Goal: Transaction & Acquisition: Purchase product/service

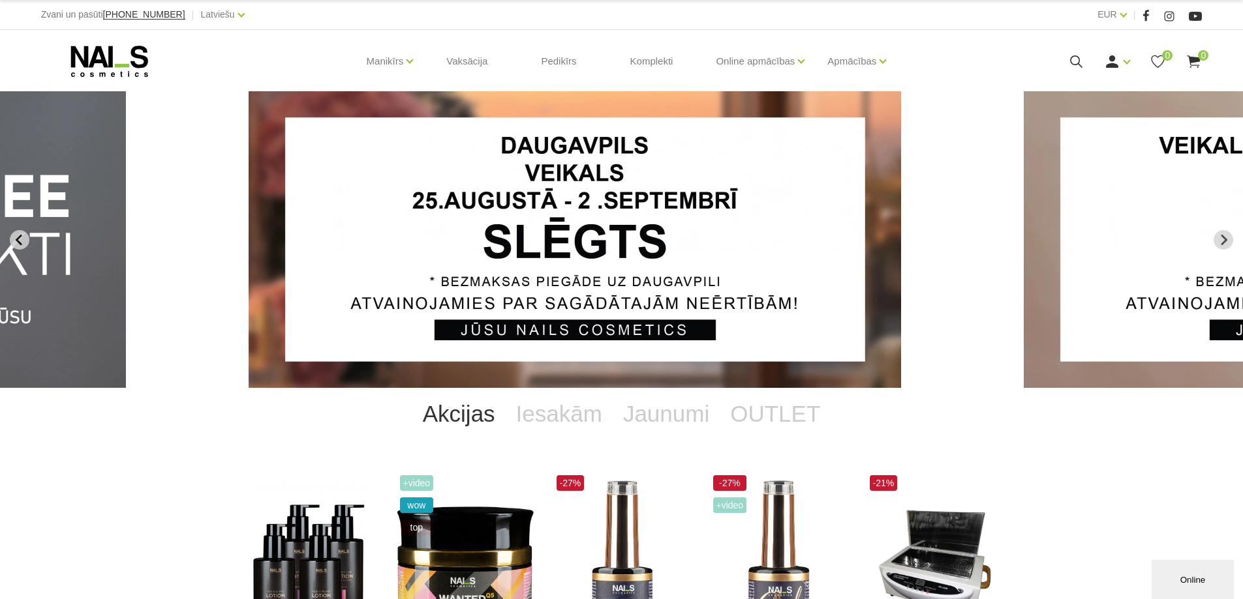
click at [16, 235] on icon "Previous slide" at bounding box center [20, 240] width 12 height 12
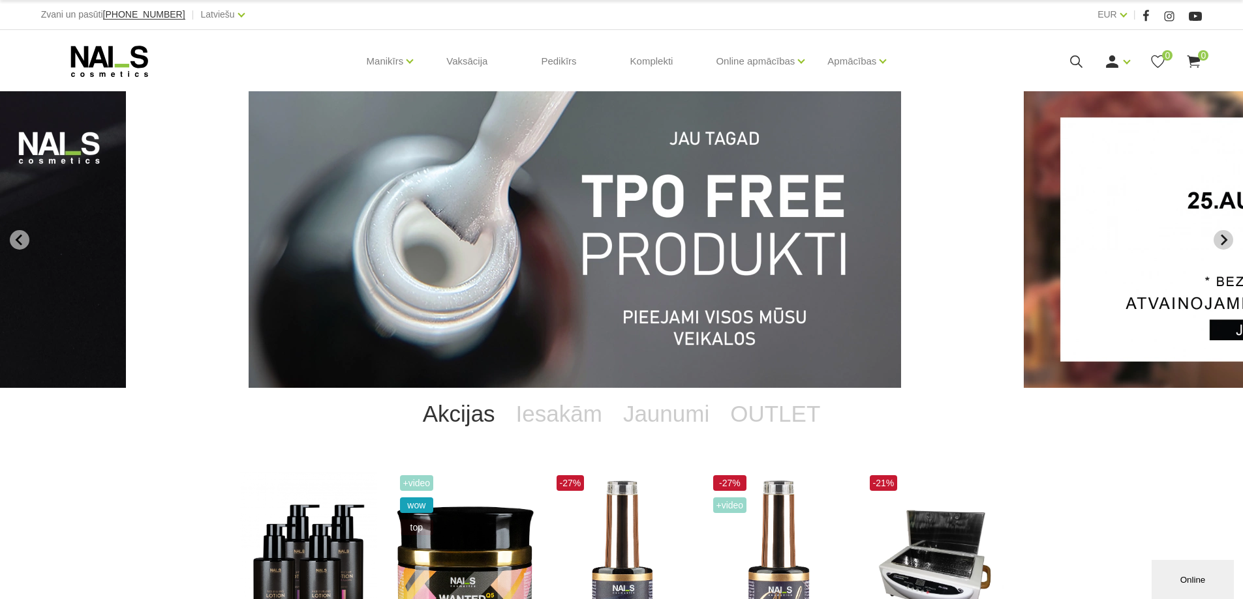
click at [1218, 239] on icon "Next slide" at bounding box center [1223, 240] width 12 height 12
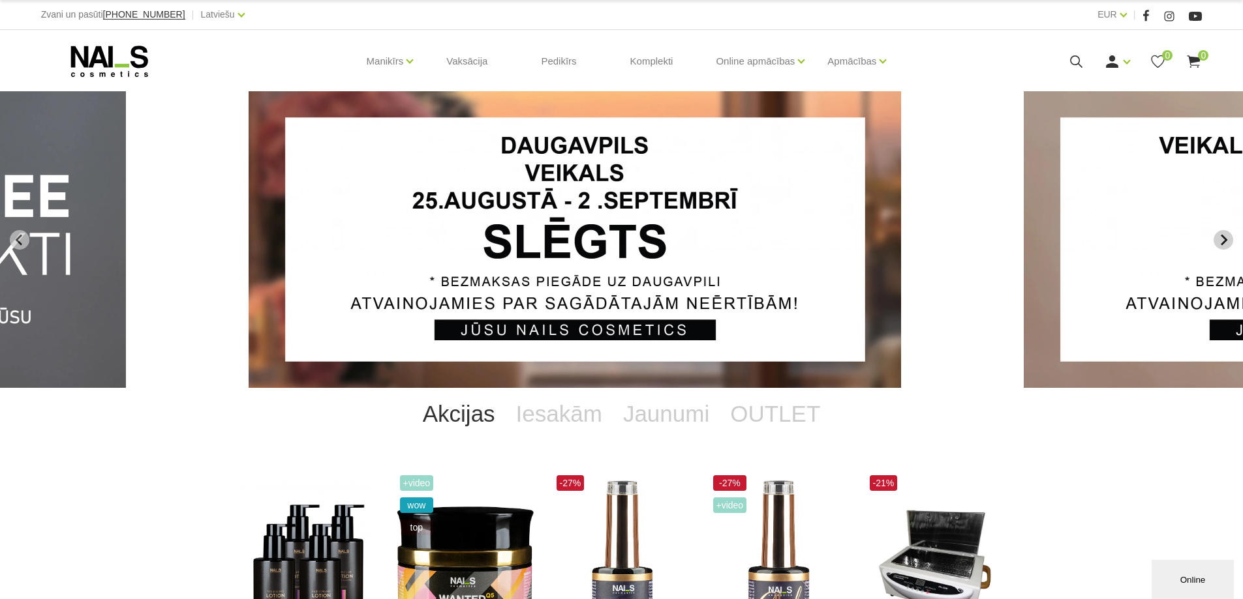
click at [1215, 239] on button "Next slide" at bounding box center [1223, 240] width 20 height 20
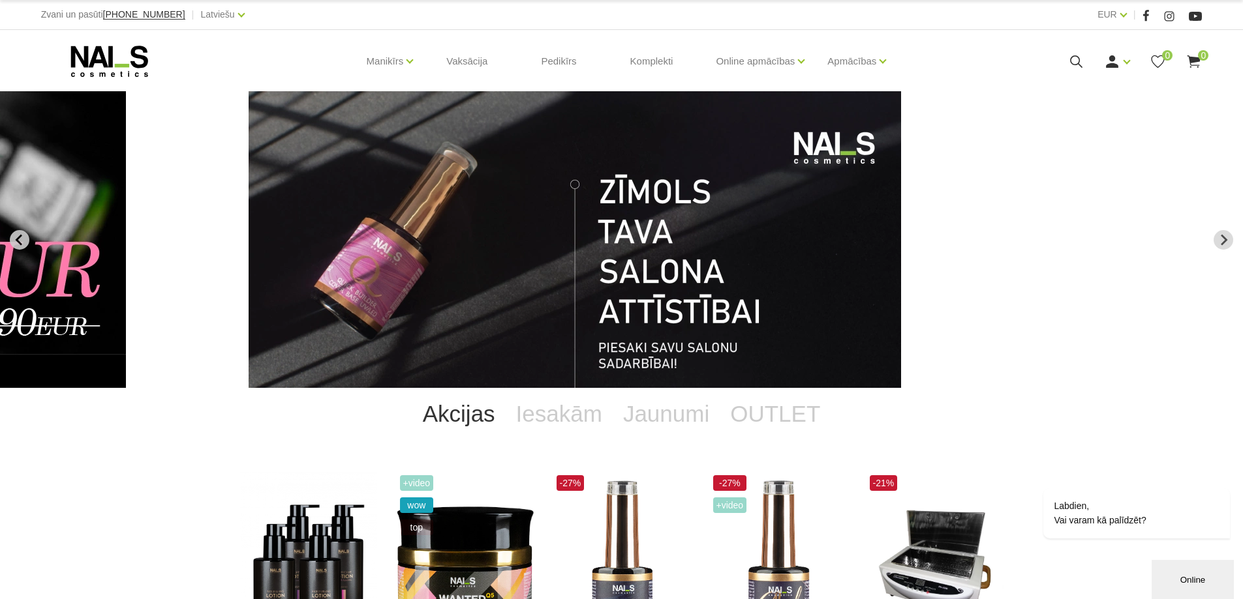
click at [22, 231] on button "Previous slide" at bounding box center [20, 240] width 20 height 20
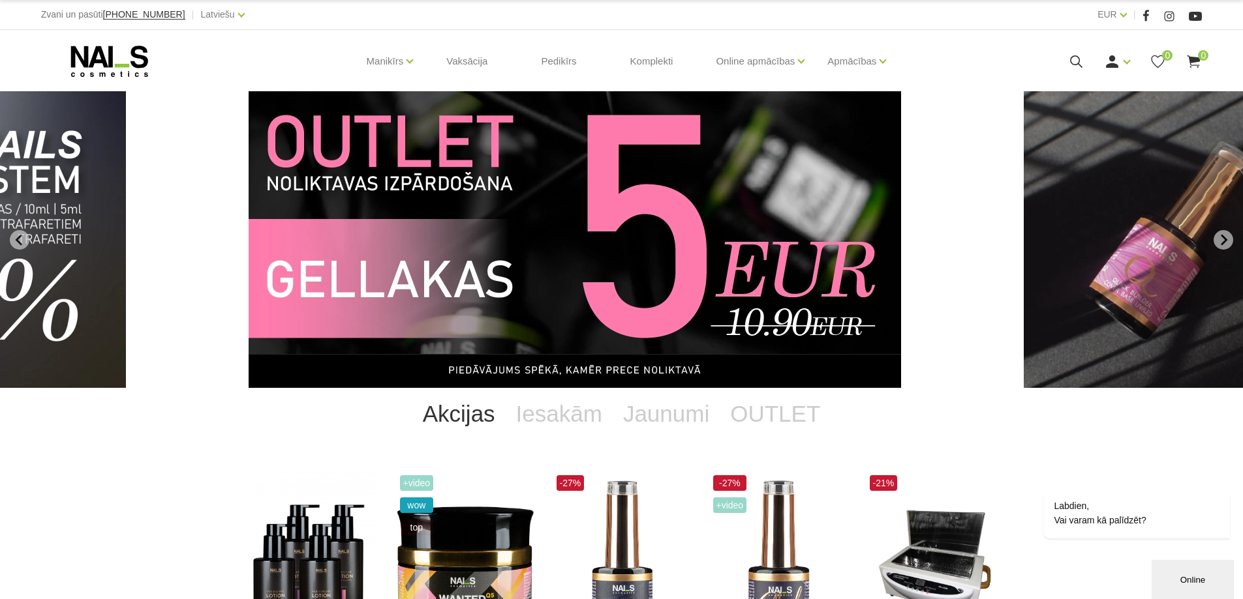
click at [442, 228] on img "12 of 13" at bounding box center [575, 239] width 652 height 297
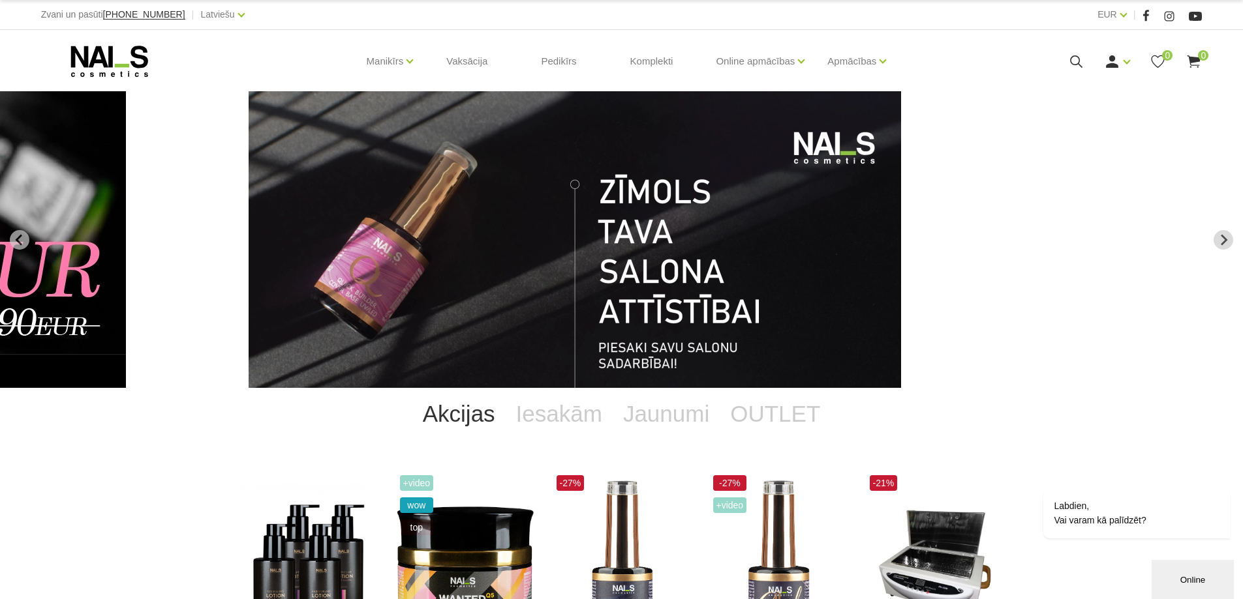
click at [1171, 577] on div "Online" at bounding box center [1192, 580] width 63 height 10
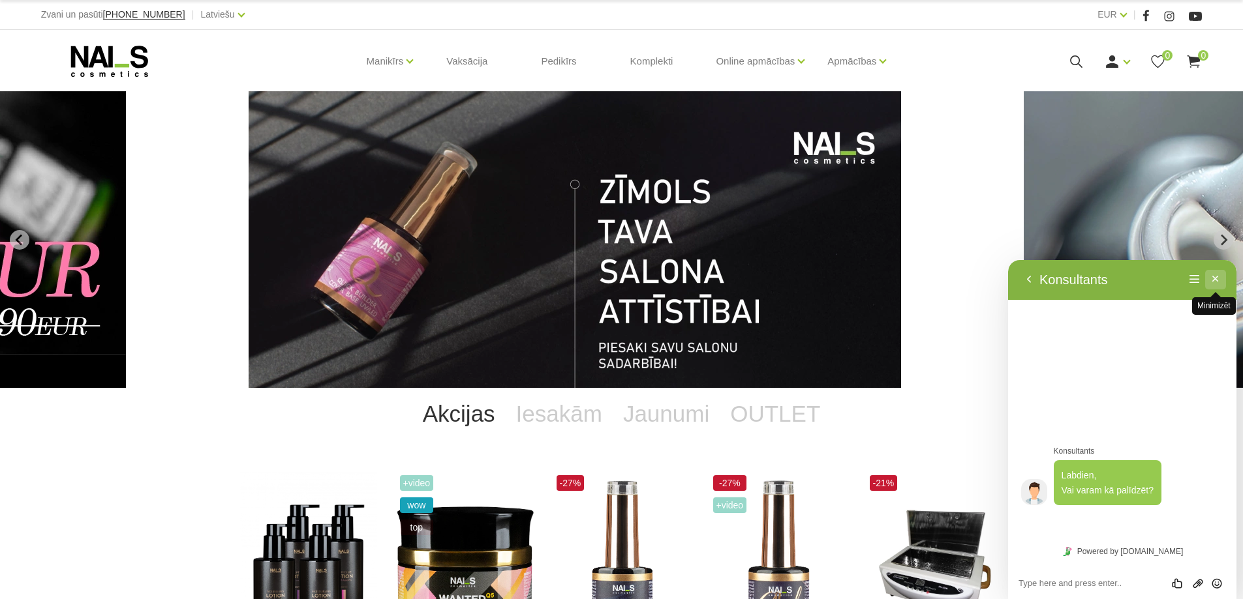
click at [1212, 278] on button "Minimizēt" at bounding box center [1215, 280] width 21 height 20
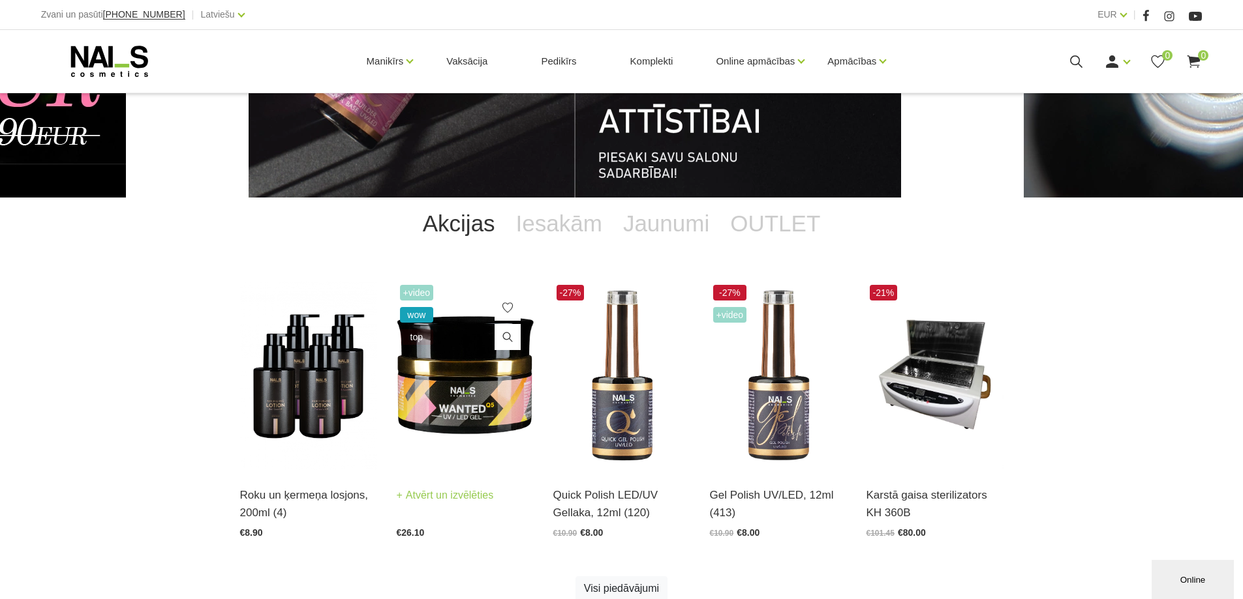
scroll to position [196, 0]
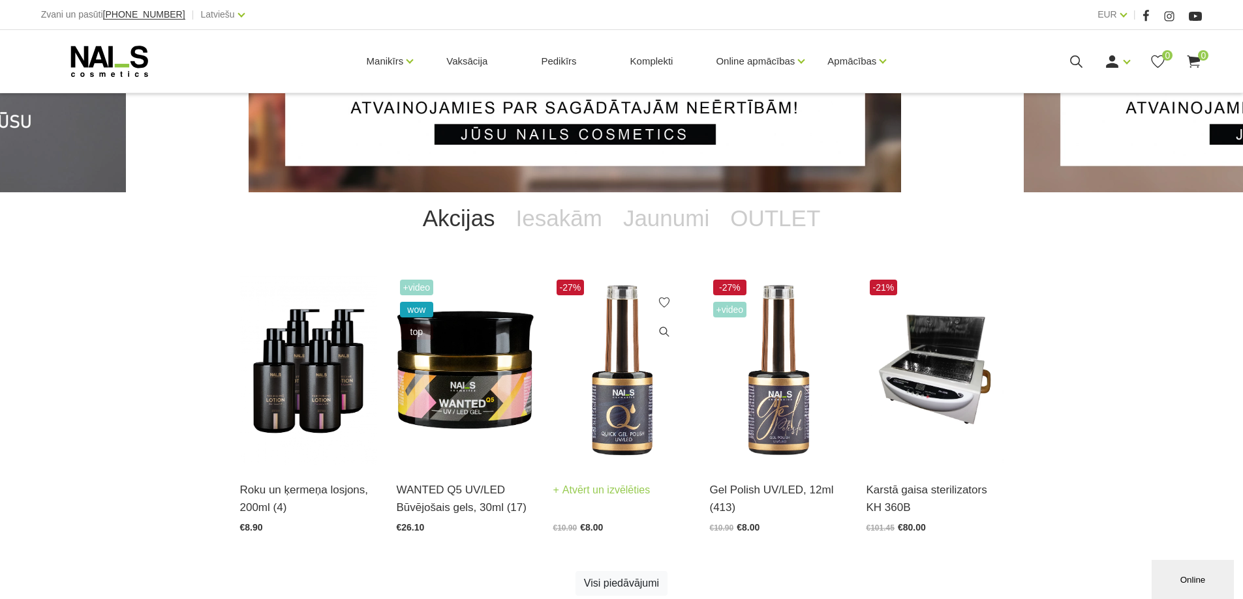
click at [645, 414] on img at bounding box center [621, 371] width 137 height 189
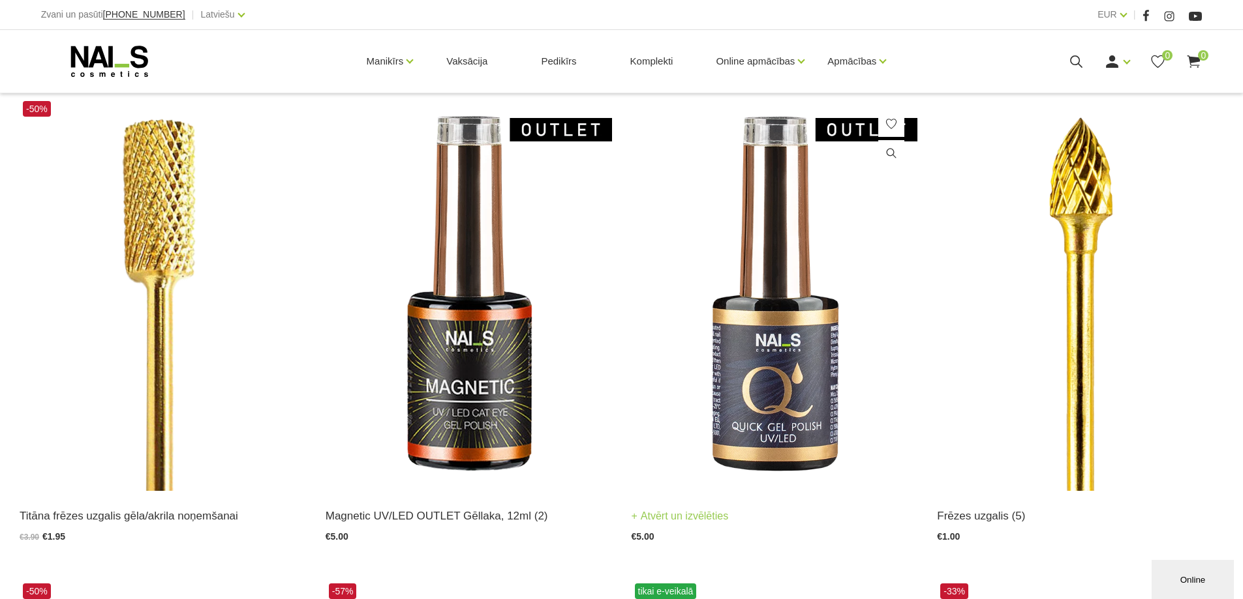
scroll to position [261, 0]
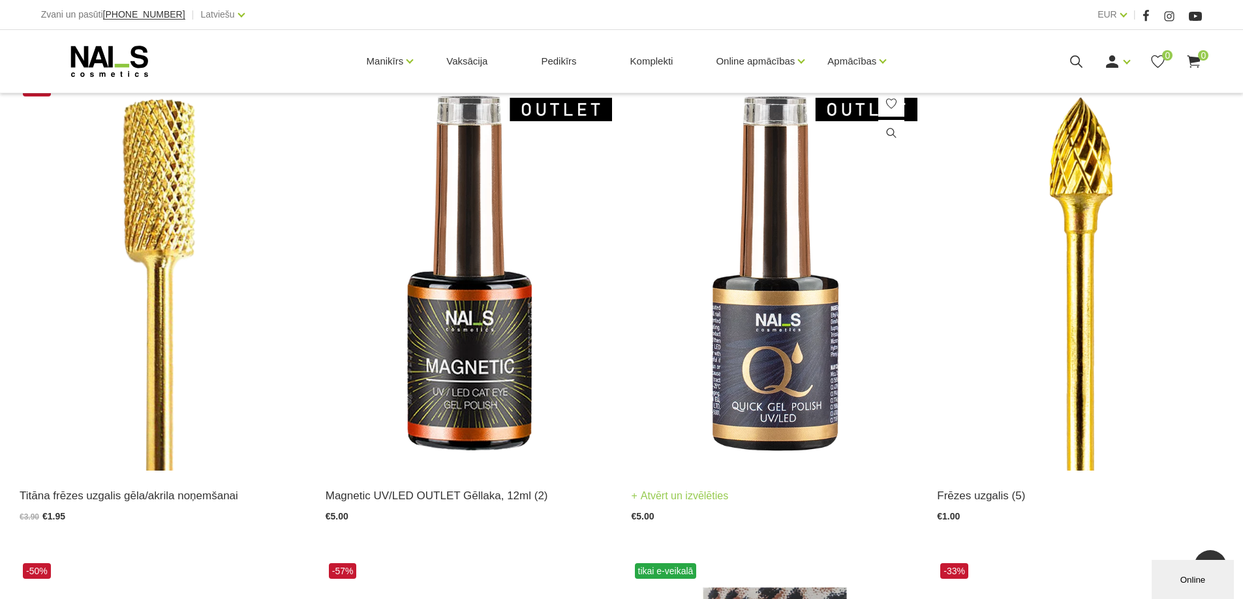
click at [759, 324] on img at bounding box center [774, 274] width 286 height 393
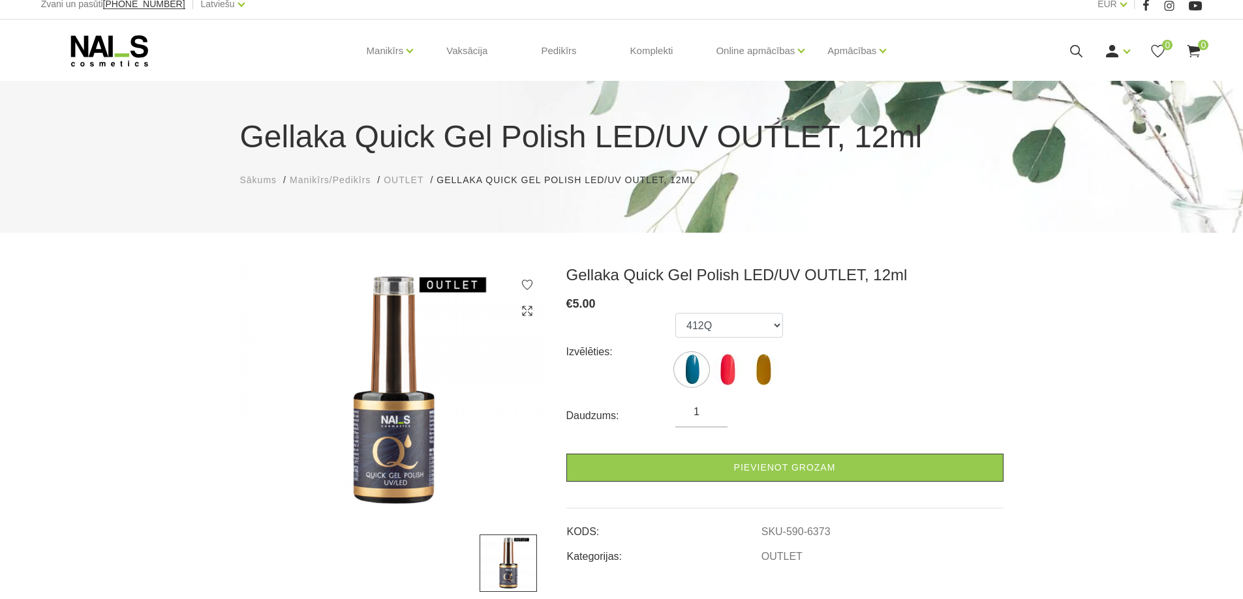
scroll to position [130, 0]
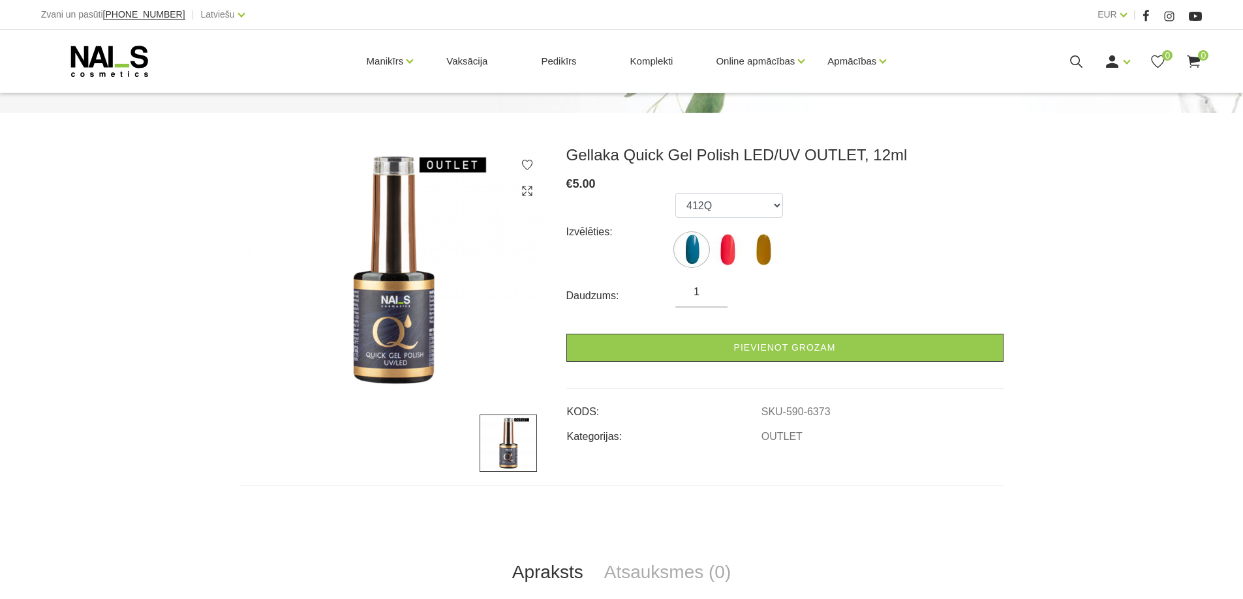
click at [399, 328] on img at bounding box center [393, 270] width 307 height 250
click at [515, 458] on img at bounding box center [507, 443] width 57 height 57
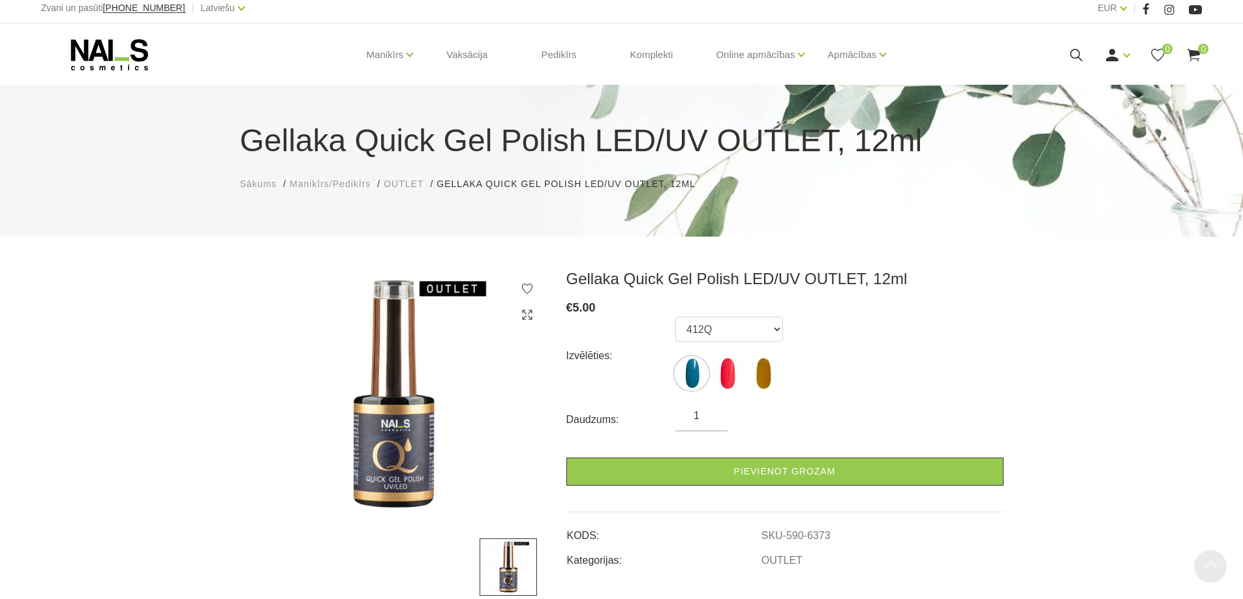
scroll to position [0, 0]
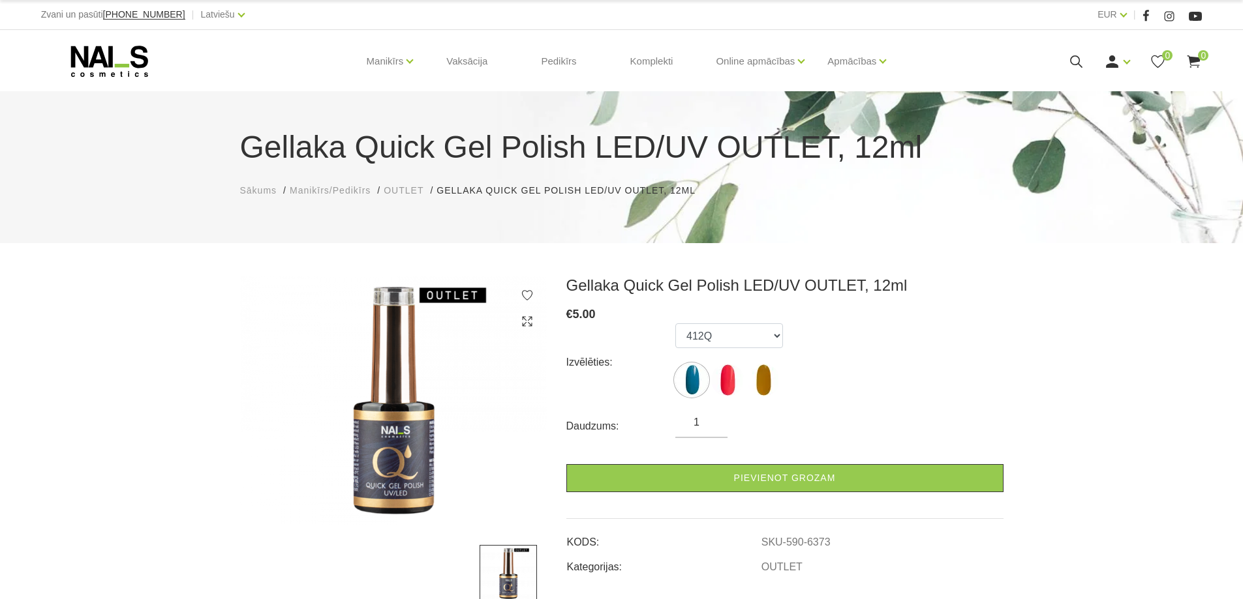
click at [131, 61] on use at bounding box center [108, 61] width 77 height 31
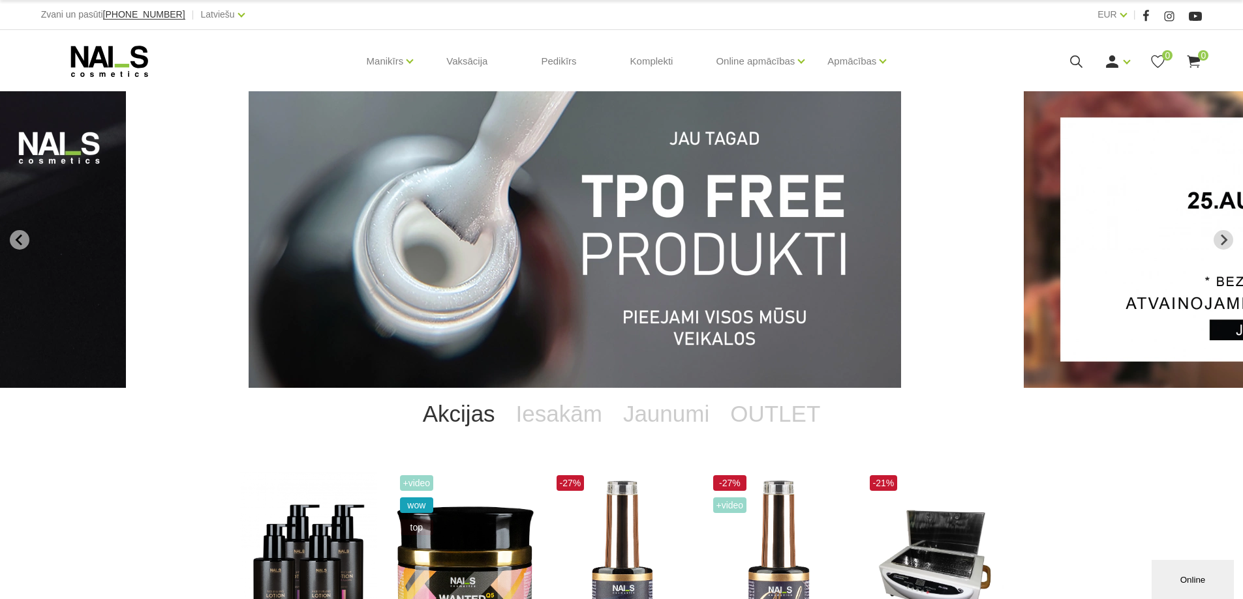
click at [588, 257] on img "1 of 13" at bounding box center [575, 239] width 652 height 297
click at [23, 238] on icon "Go to last slide" at bounding box center [20, 240] width 12 height 12
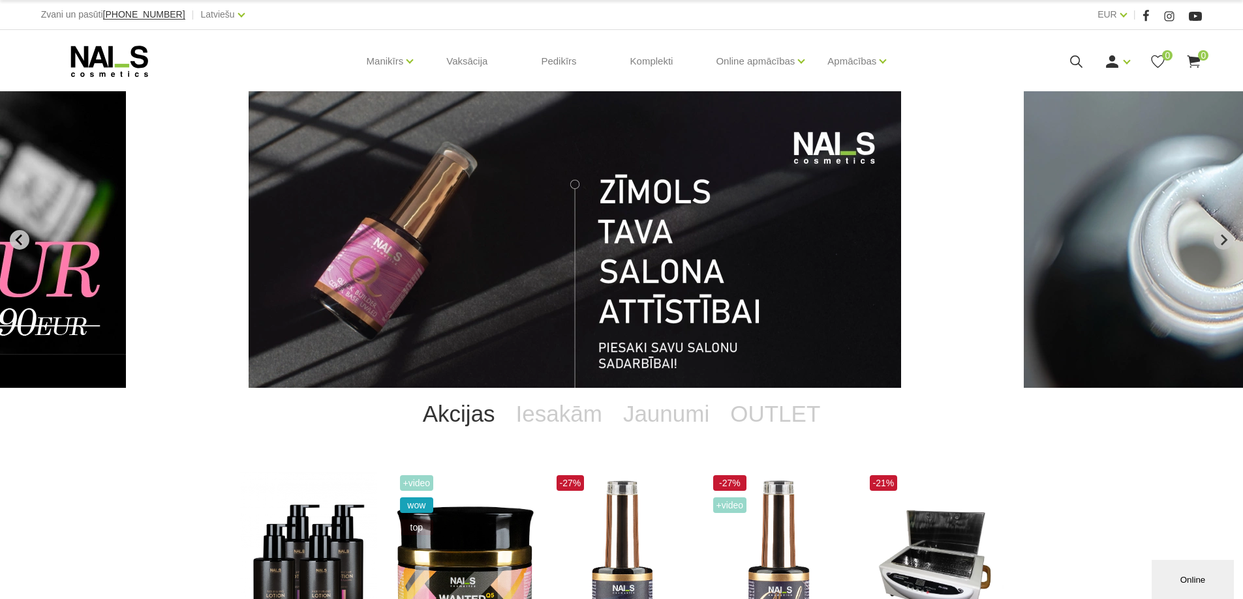
click at [25, 238] on icon "Previous slide" at bounding box center [20, 240] width 12 height 12
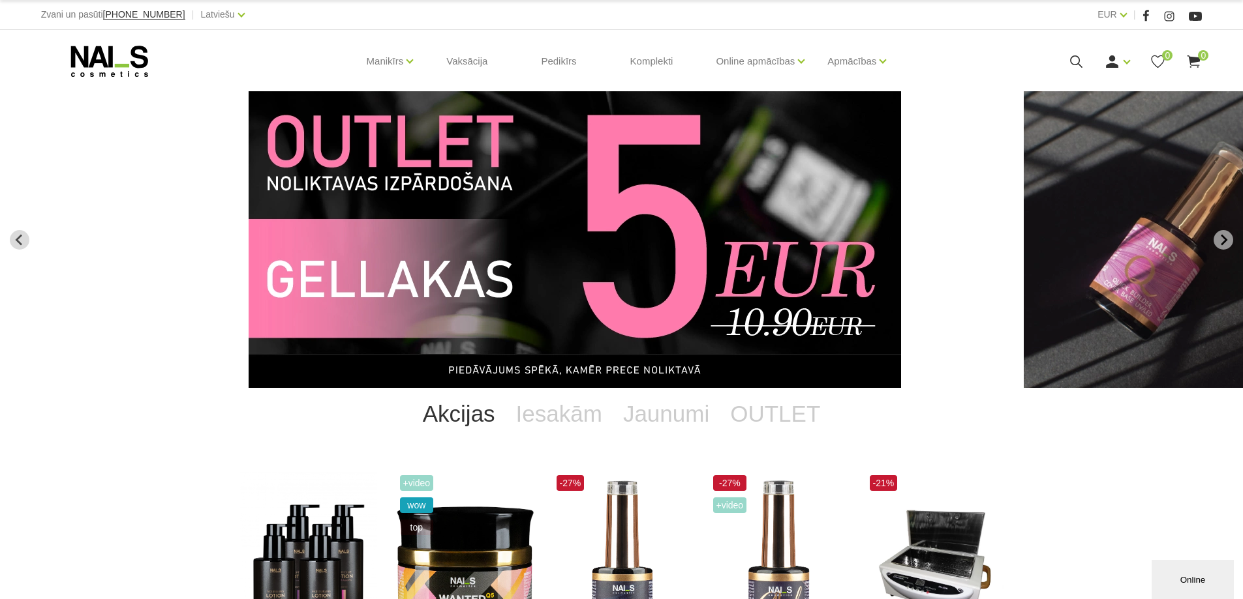
click at [504, 205] on img "12 of 13" at bounding box center [575, 239] width 652 height 297
click at [571, 207] on img "12 of 13" at bounding box center [575, 239] width 652 height 297
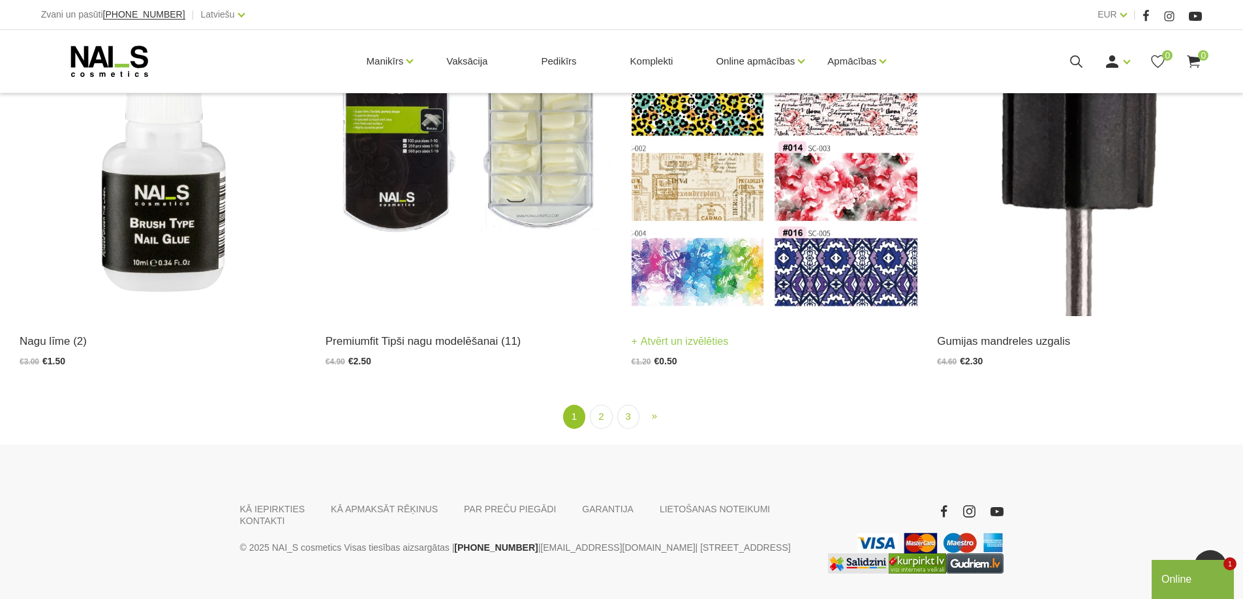
scroll to position [2867, 0]
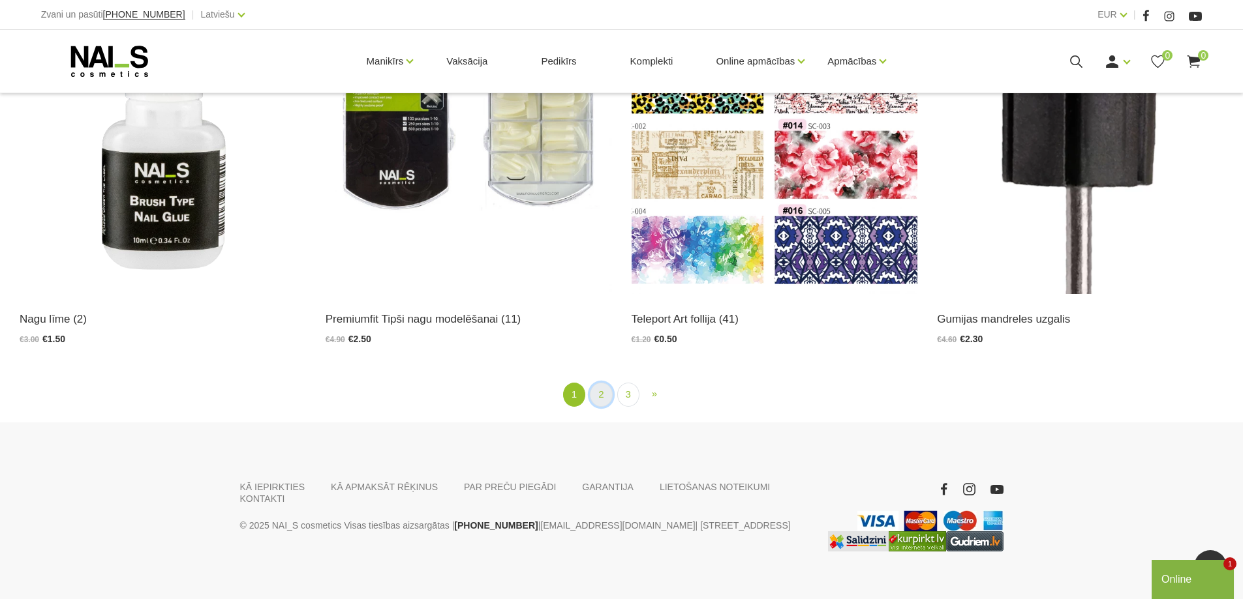
click at [603, 383] on link "2" at bounding box center [601, 395] width 22 height 24
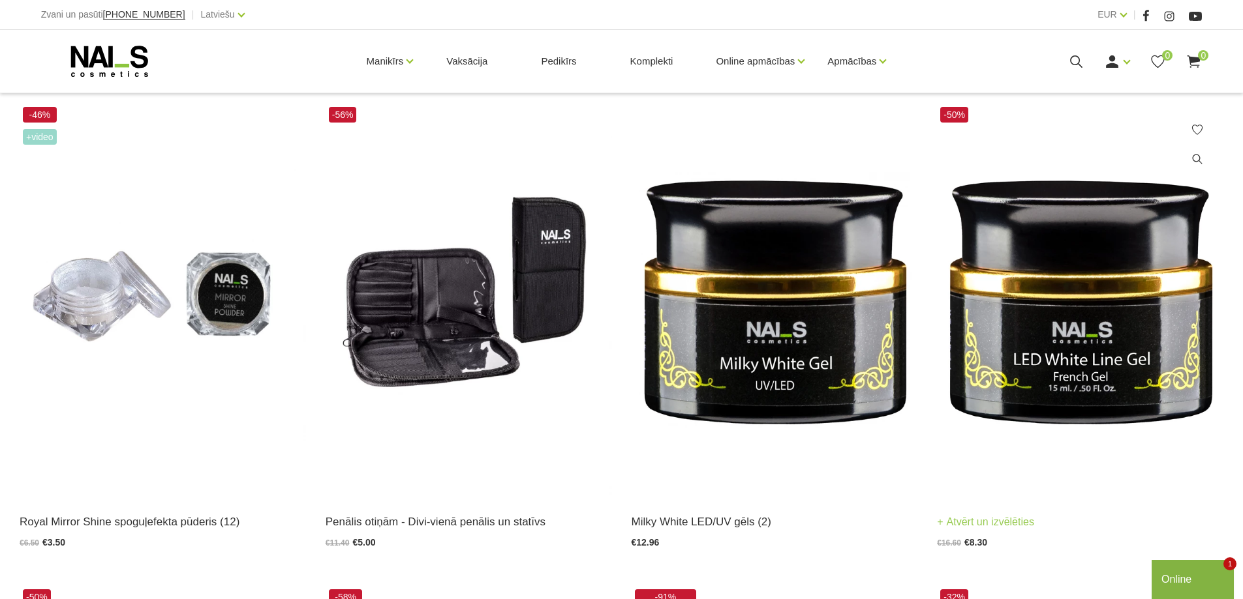
scroll to position [258, 0]
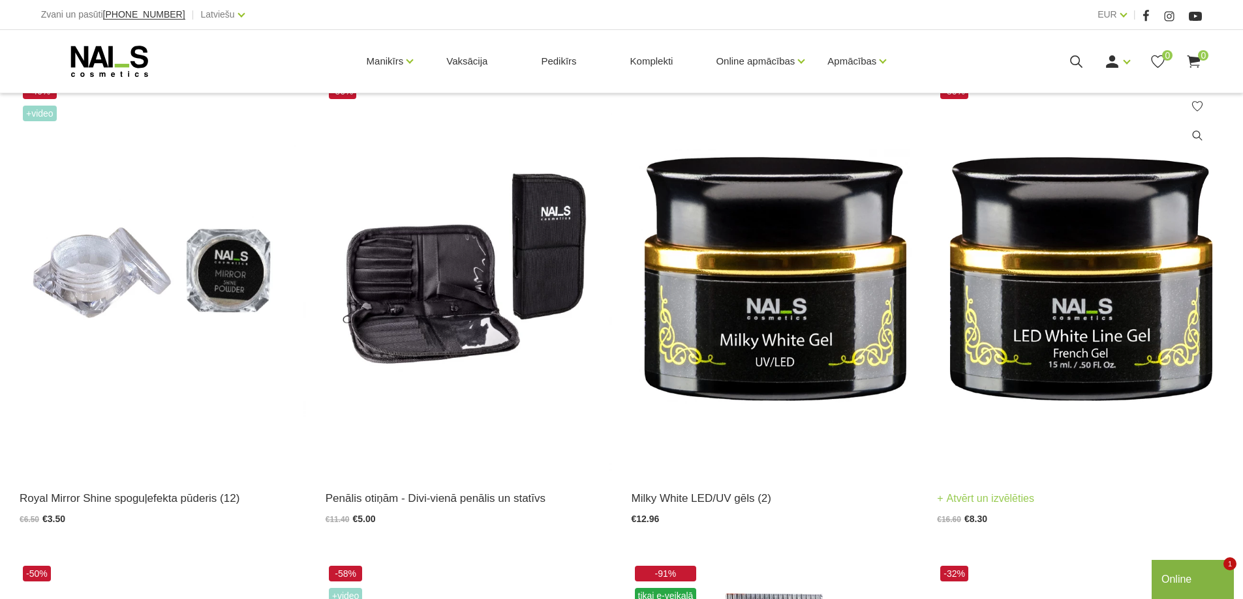
click at [1099, 288] on img at bounding box center [1080, 276] width 286 height 393
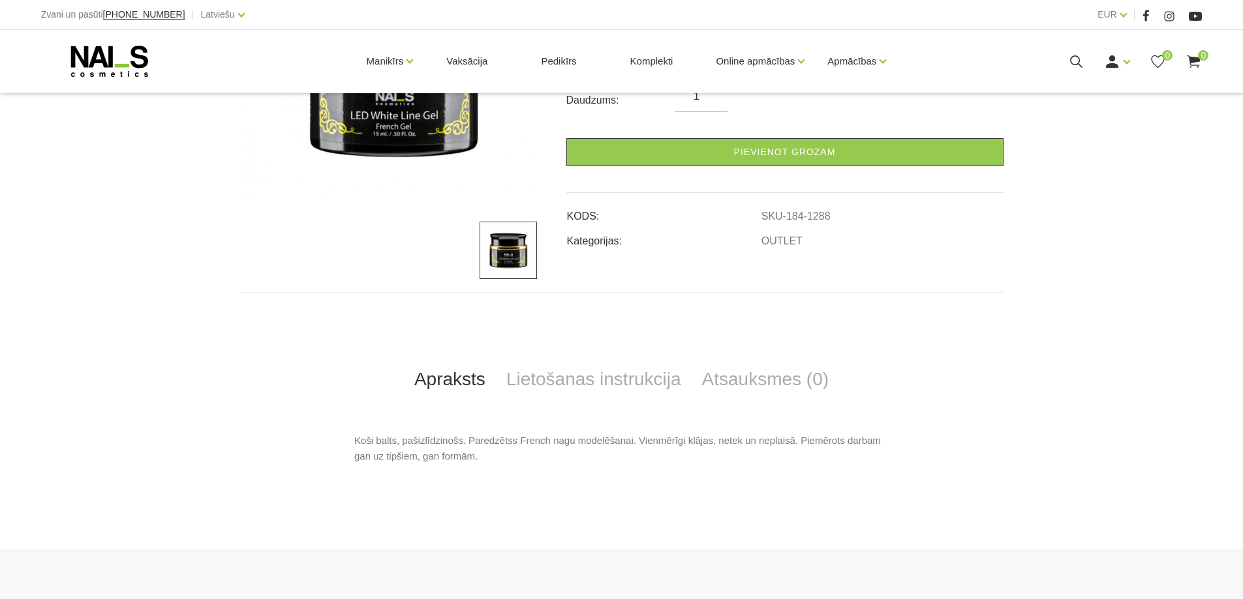
scroll to position [326, 0]
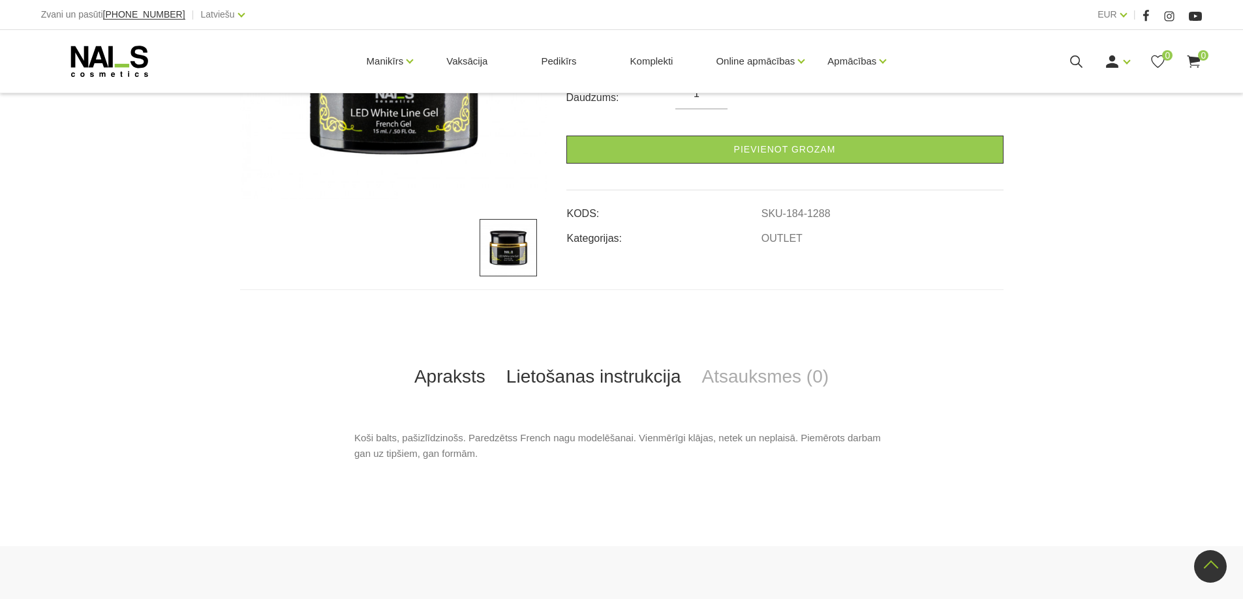
click at [614, 384] on link "Lietošanas instrukcija" at bounding box center [594, 376] width 196 height 43
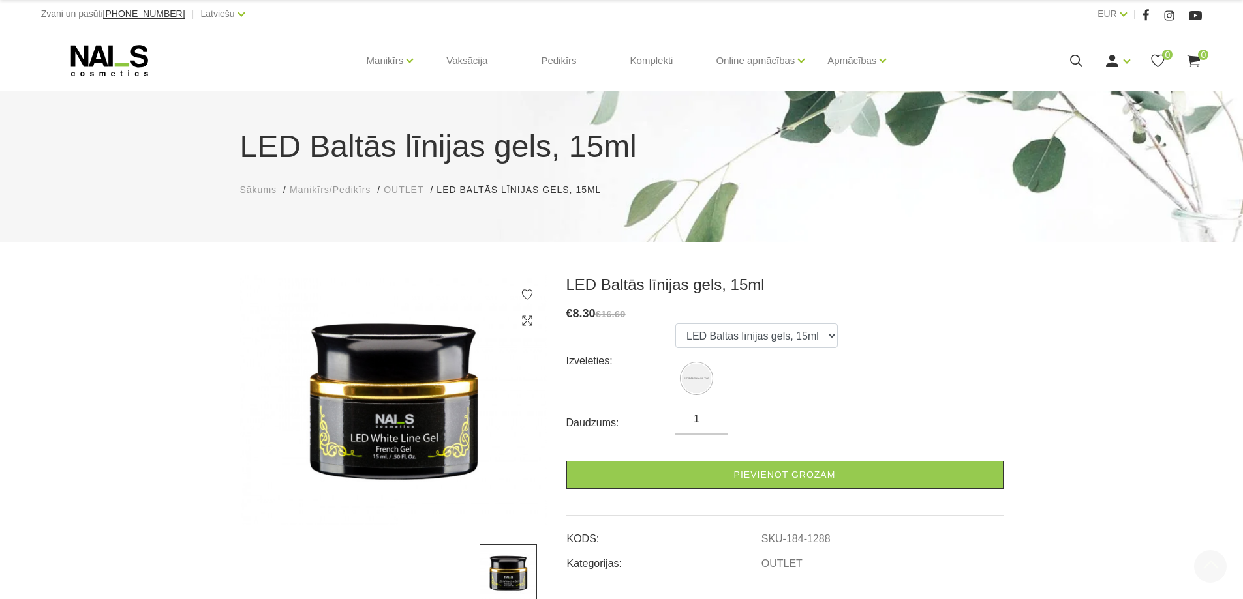
scroll to position [0, 0]
click at [115, 50] on icon at bounding box center [109, 61] width 137 height 33
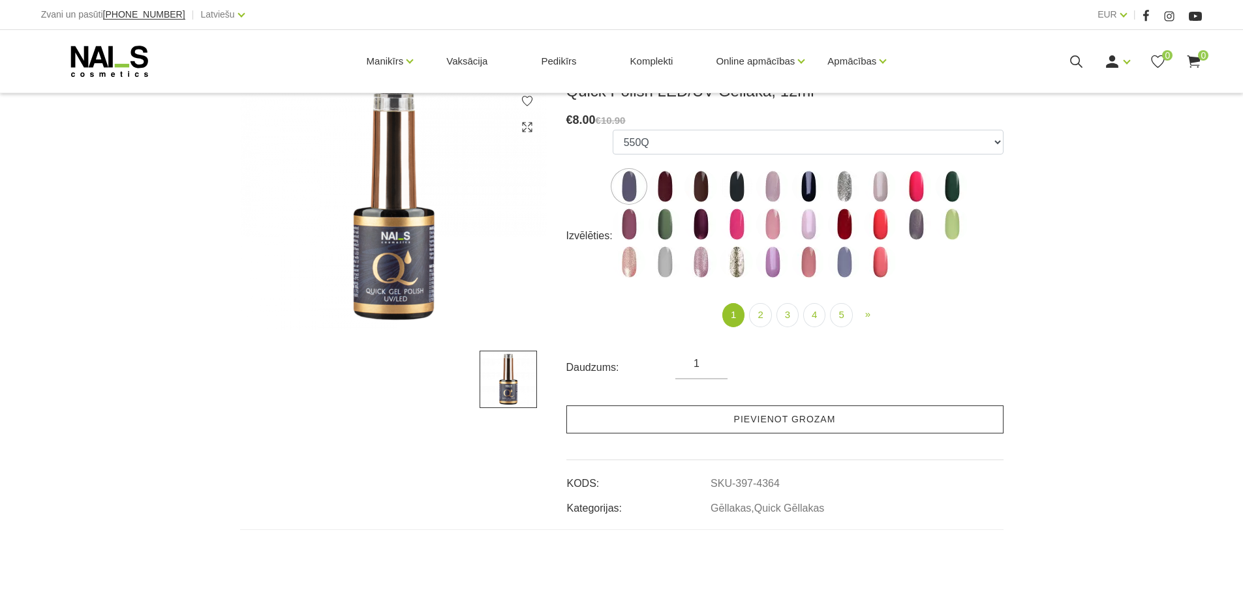
scroll to position [196, 0]
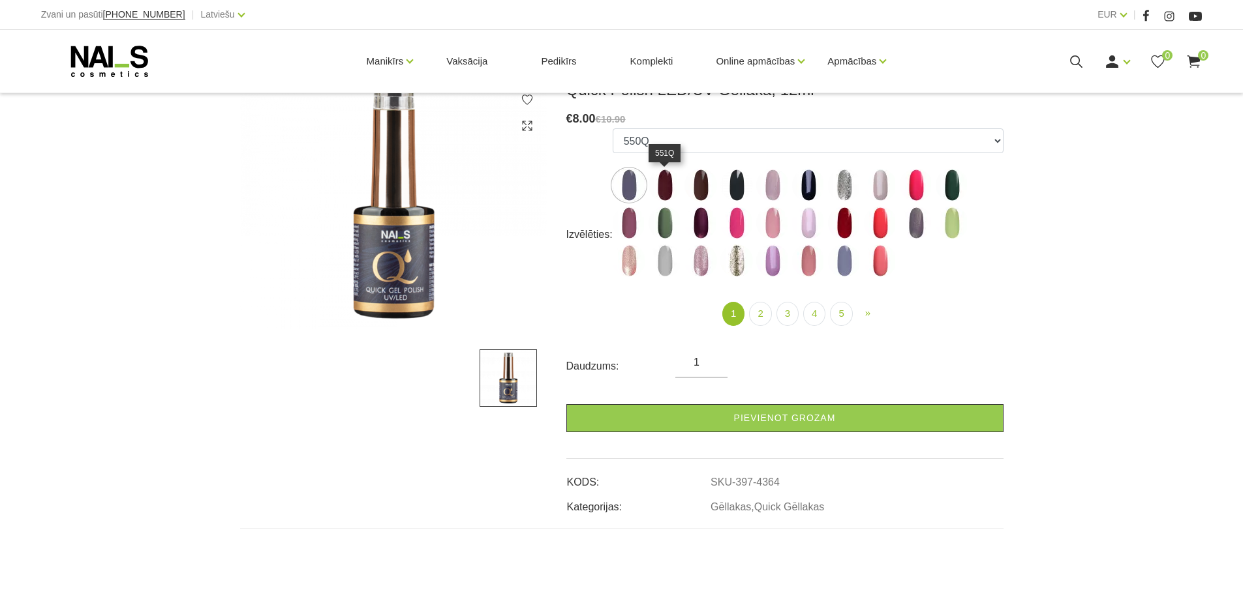
click at [661, 195] on img at bounding box center [664, 185] width 33 height 33
select select "4373"
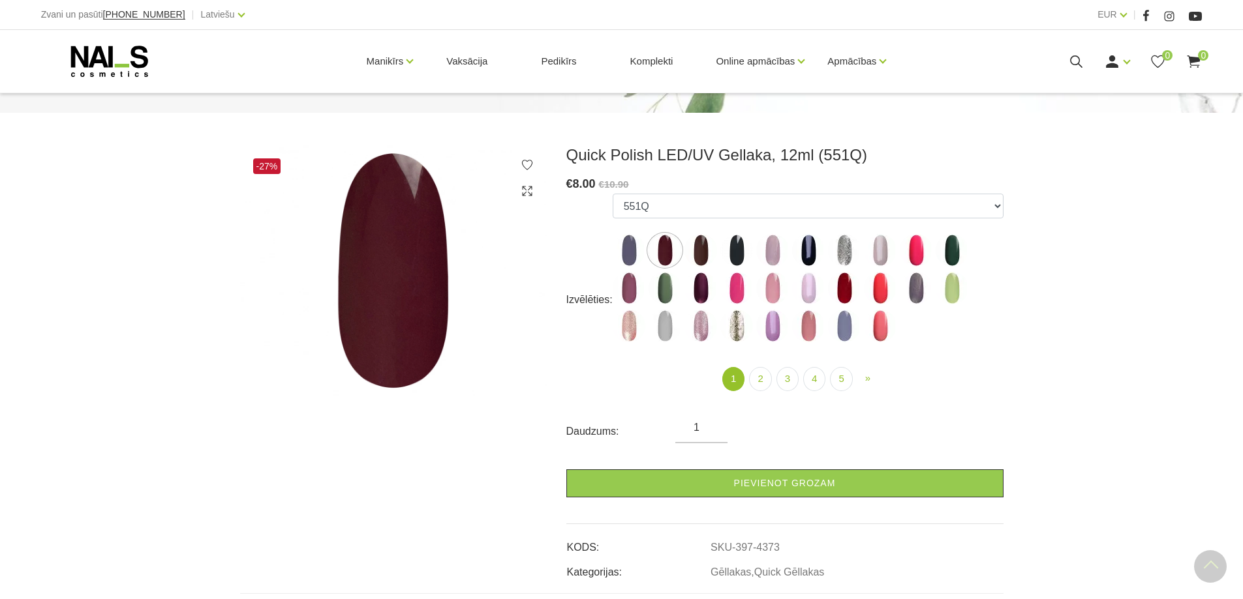
scroll to position [0, 0]
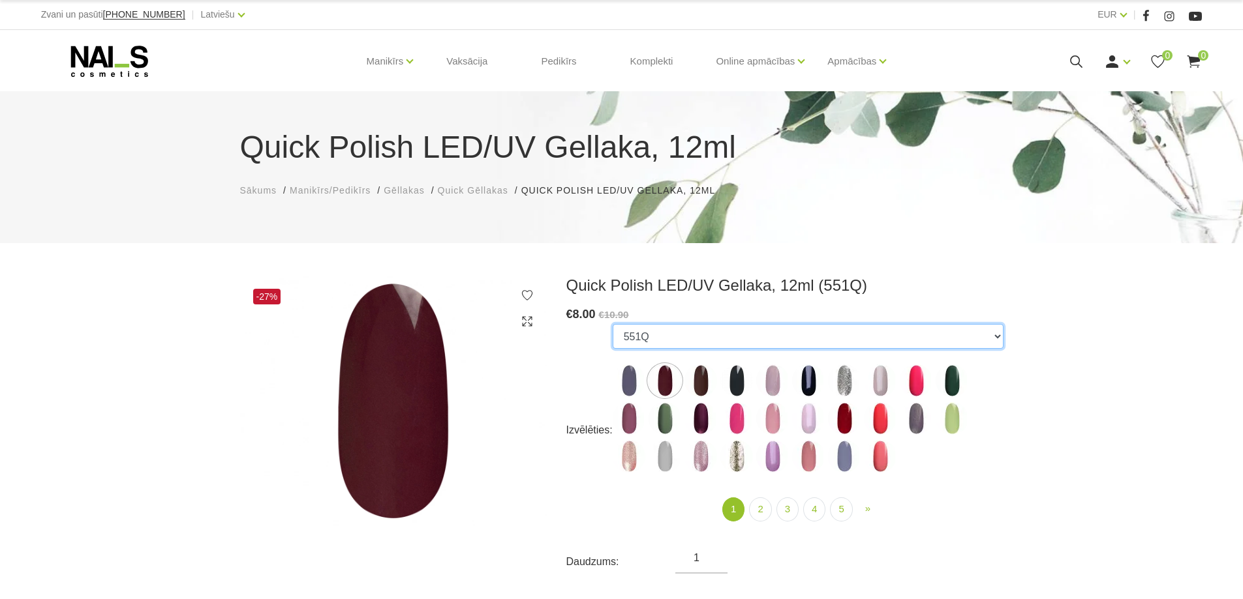
click at [986, 341] on select "550Q 551Q 807Q 813Q 462Q 401Q 443Q 445Q 569Q 560Q 552Q 568Q 510Q 413Q 529Q 484Q…" at bounding box center [807, 336] width 391 height 25
drag, startPoint x: 1019, startPoint y: 421, endPoint x: 859, endPoint y: 508, distance: 182.1
click at [759, 511] on link "2" at bounding box center [760, 510] width 22 height 24
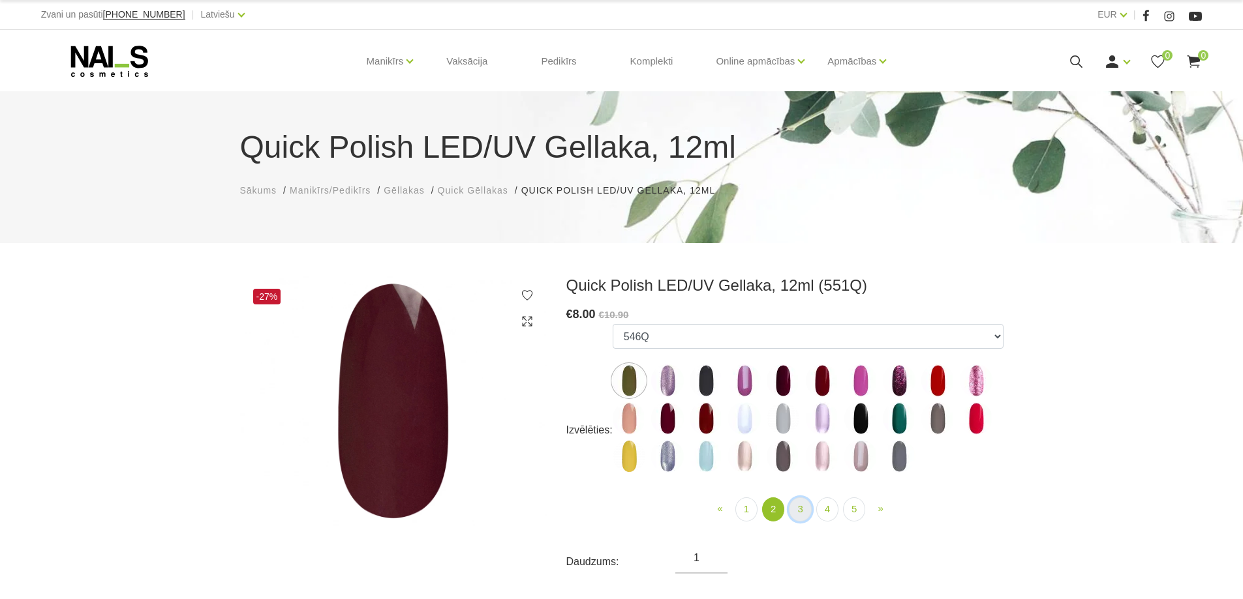
click at [792, 511] on link "3" at bounding box center [800, 510] width 22 height 24
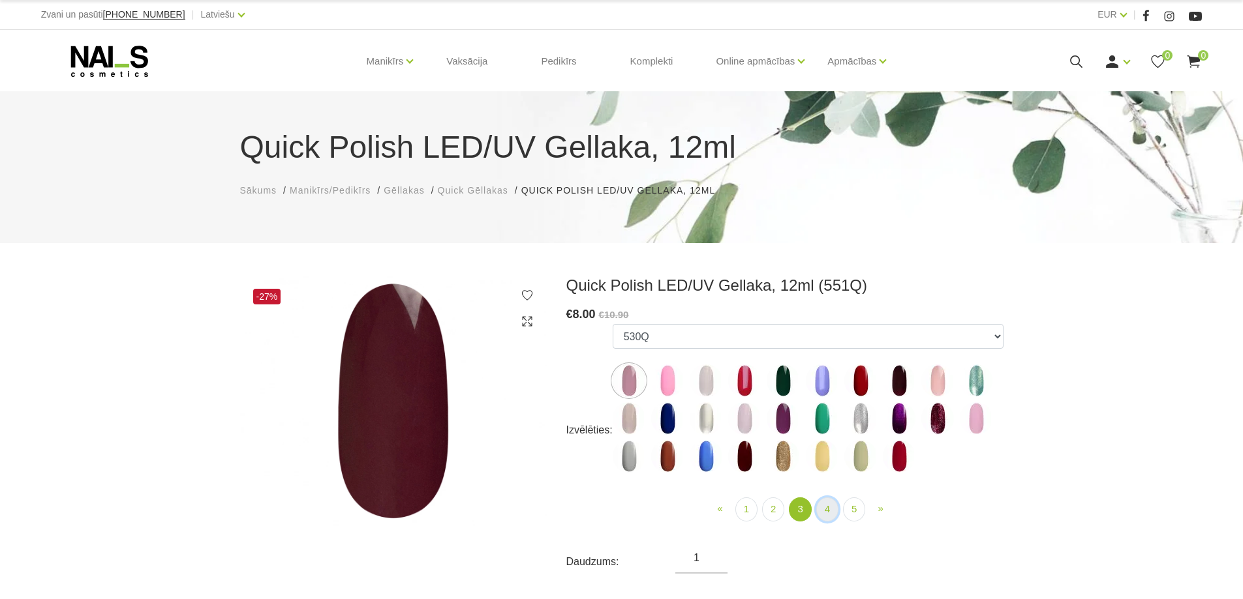
click at [826, 513] on link "4" at bounding box center [827, 510] width 22 height 24
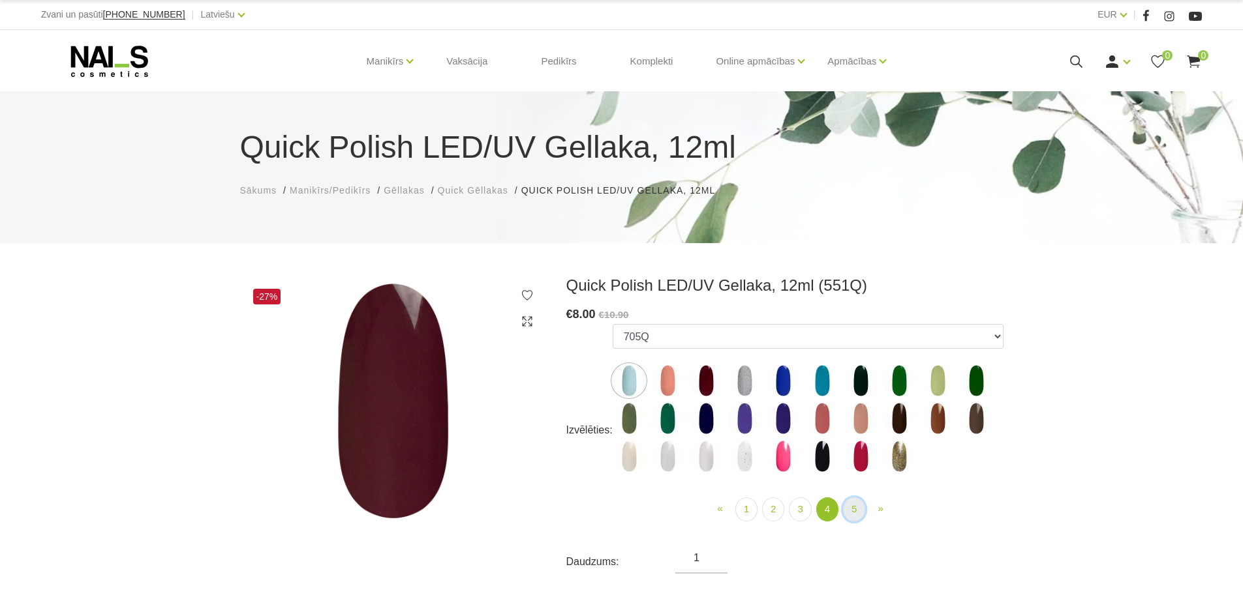
click at [845, 514] on link "5" at bounding box center [854, 510] width 22 height 24
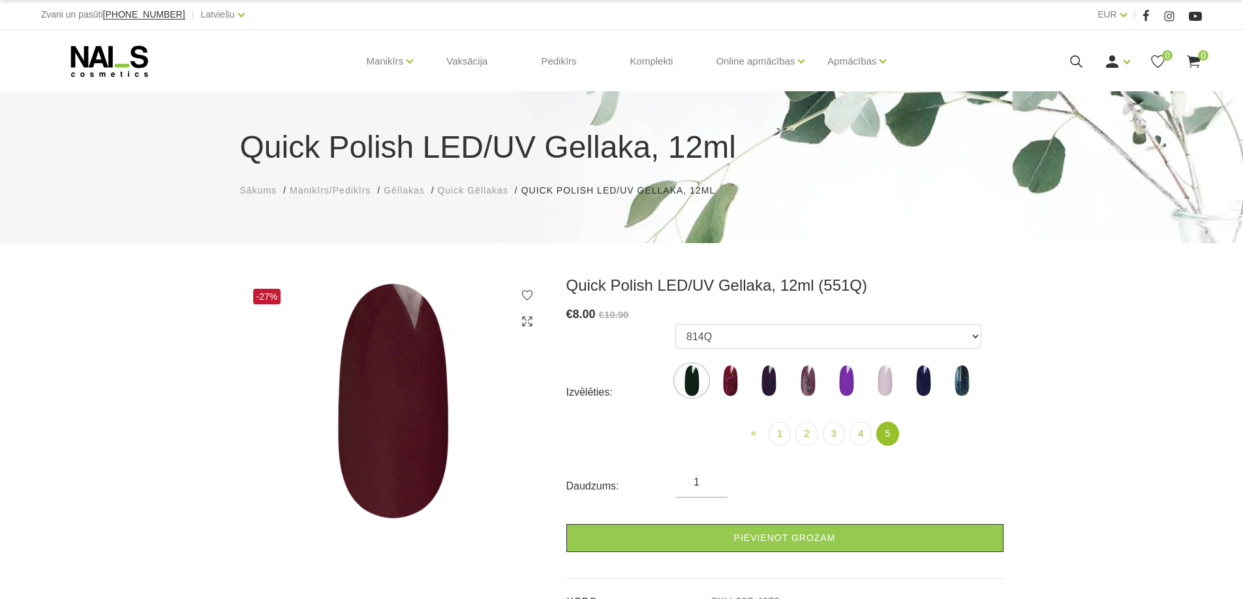
click at [139, 68] on icon at bounding box center [109, 61] width 137 height 33
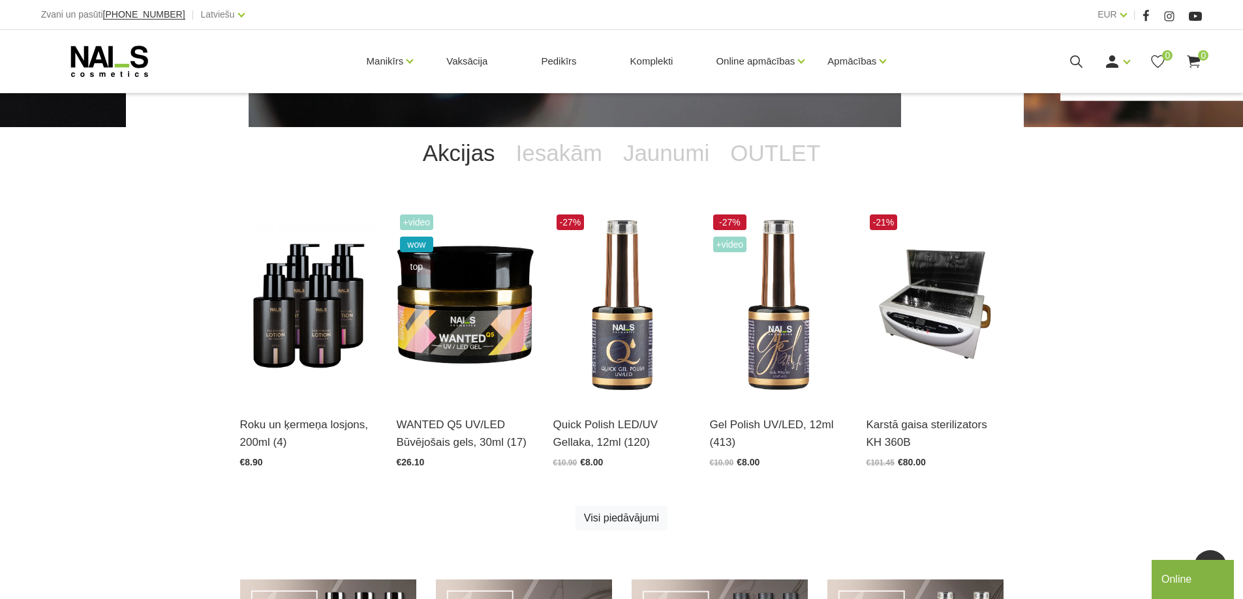
scroll to position [522, 0]
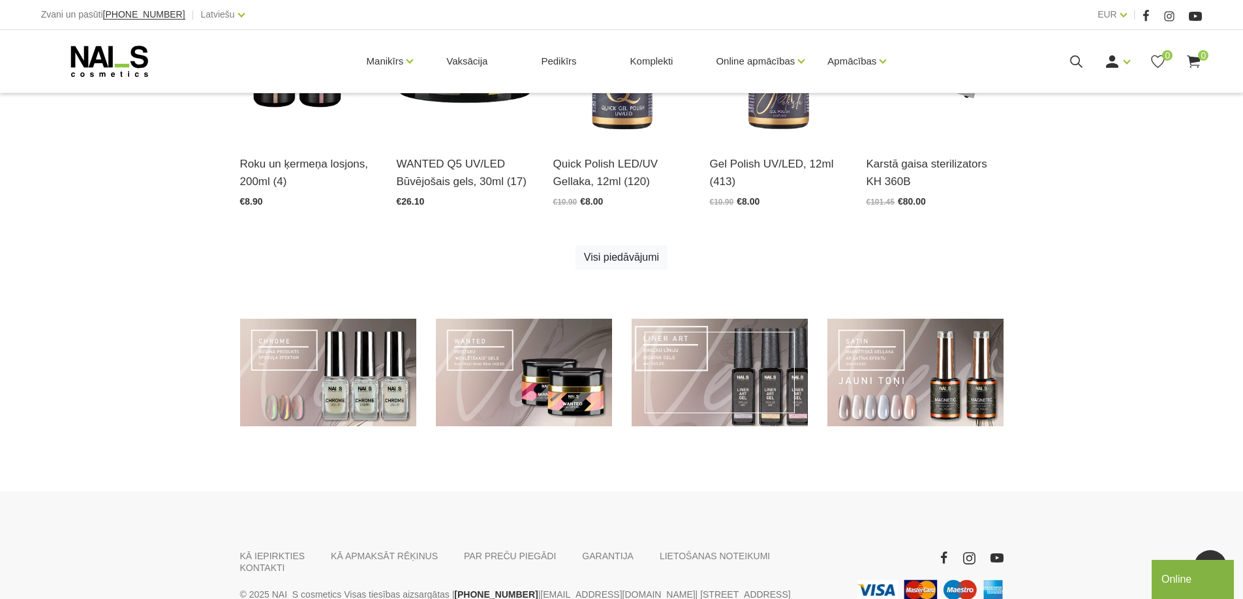
click at [761, 370] on link at bounding box center [719, 373] width 176 height 108
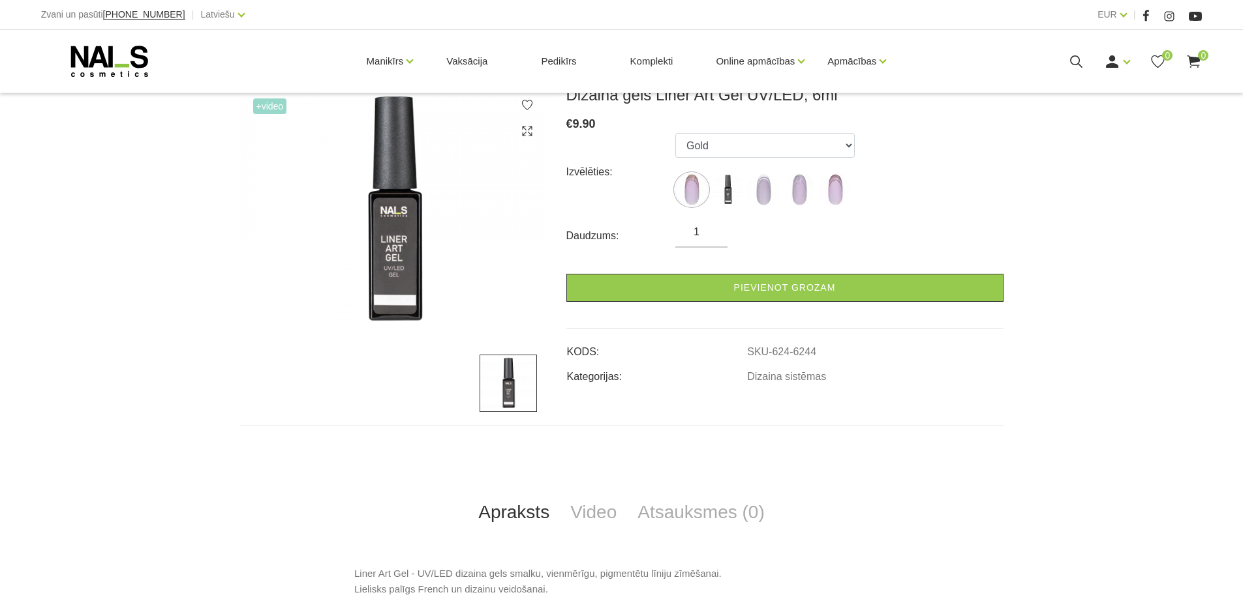
scroll to position [196, 0]
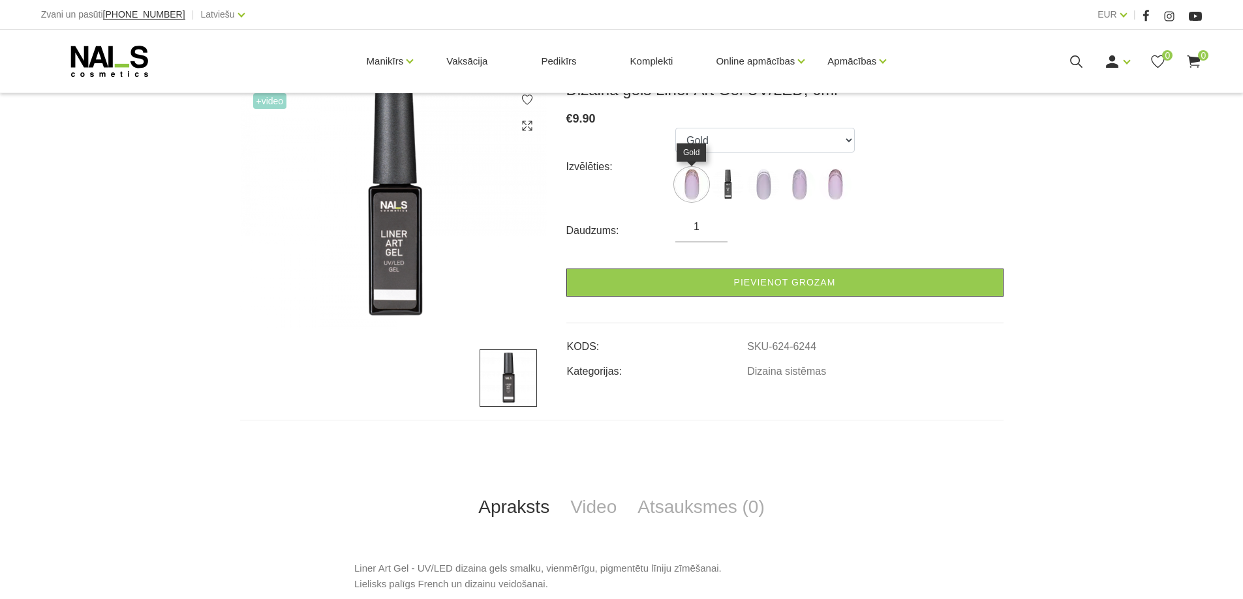
click at [678, 189] on img at bounding box center [691, 184] width 33 height 33
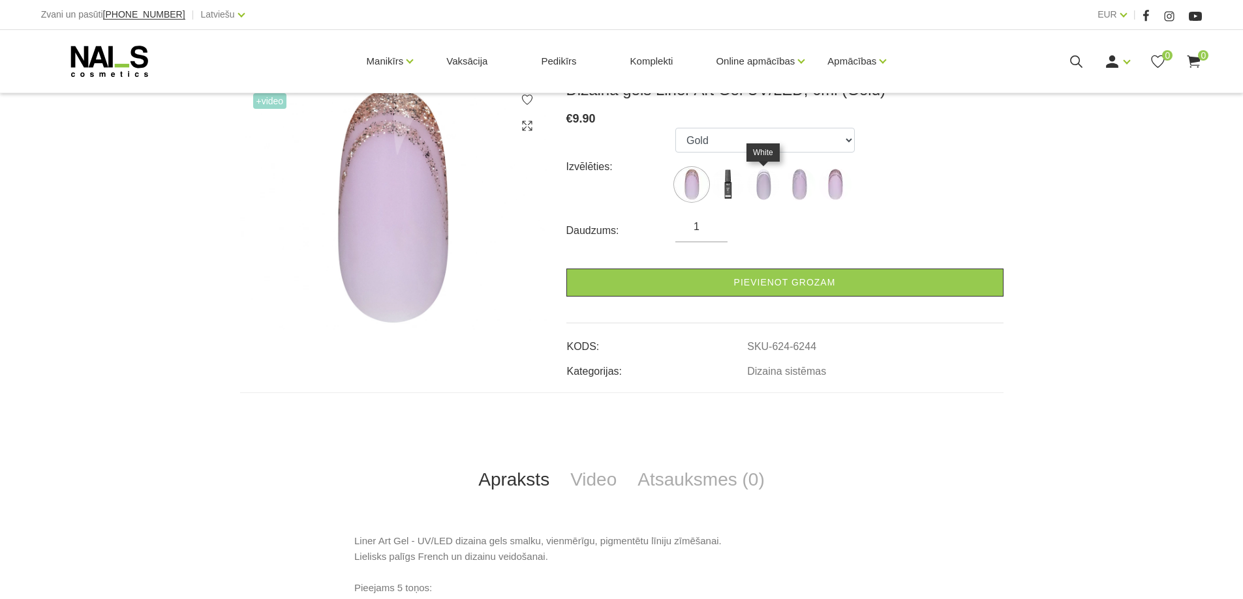
click at [753, 187] on img at bounding box center [763, 184] width 33 height 33
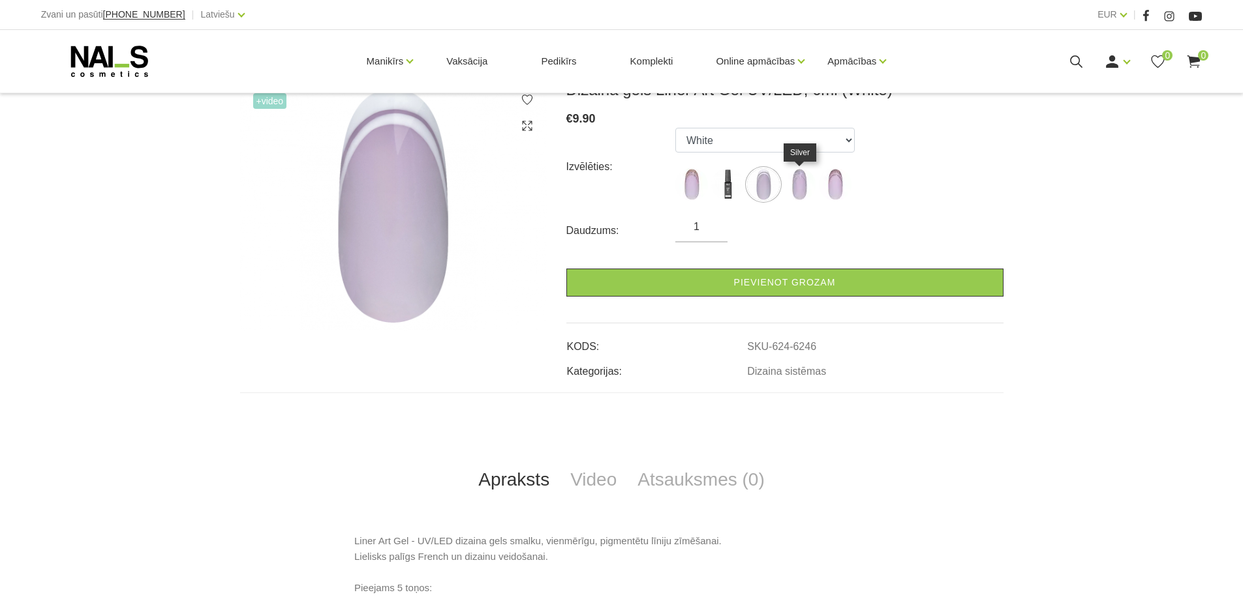
click at [787, 187] on img at bounding box center [799, 184] width 33 height 33
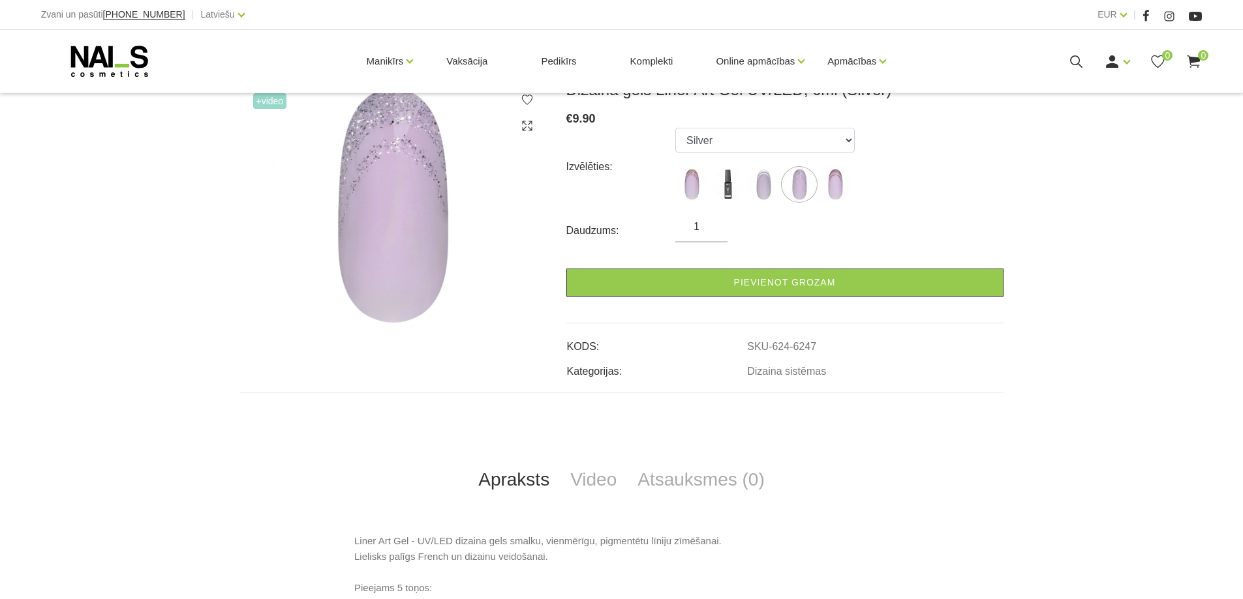
click at [824, 177] on img at bounding box center [835, 184] width 33 height 33
select select "6248"
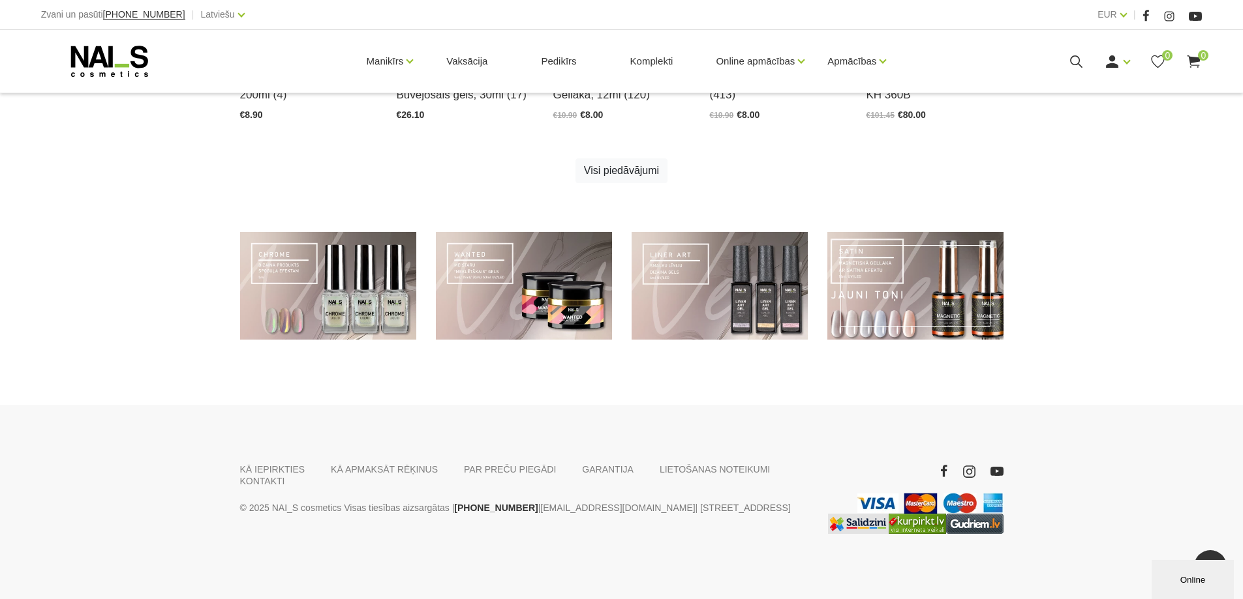
click at [894, 294] on link at bounding box center [915, 286] width 176 height 108
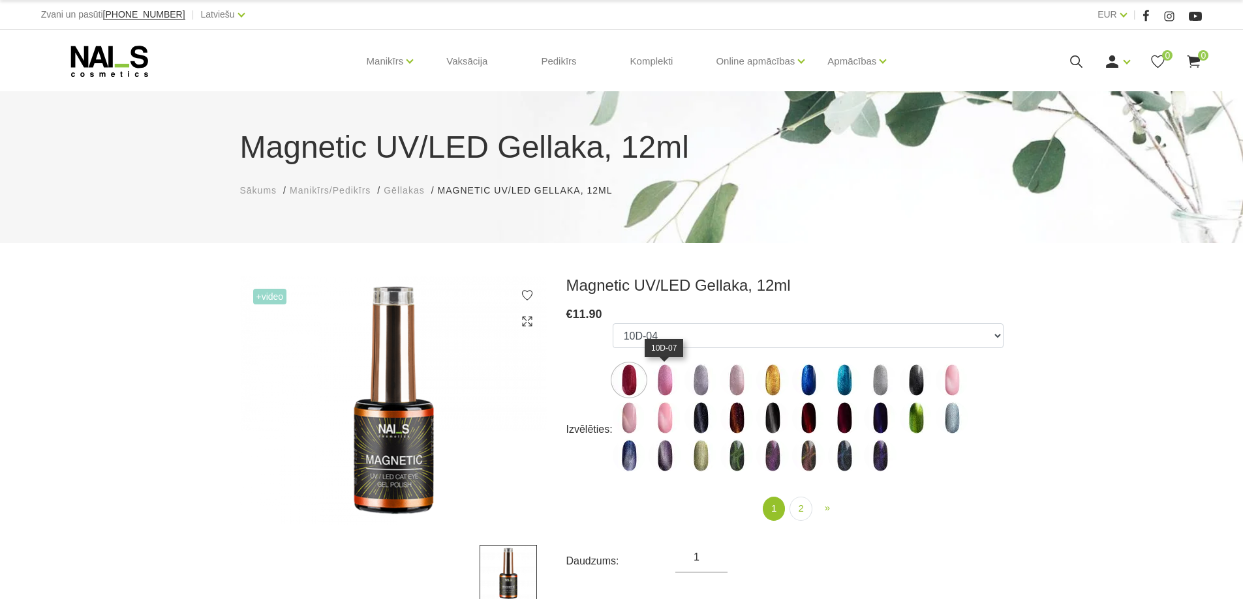
click at [667, 374] on img at bounding box center [664, 380] width 33 height 33
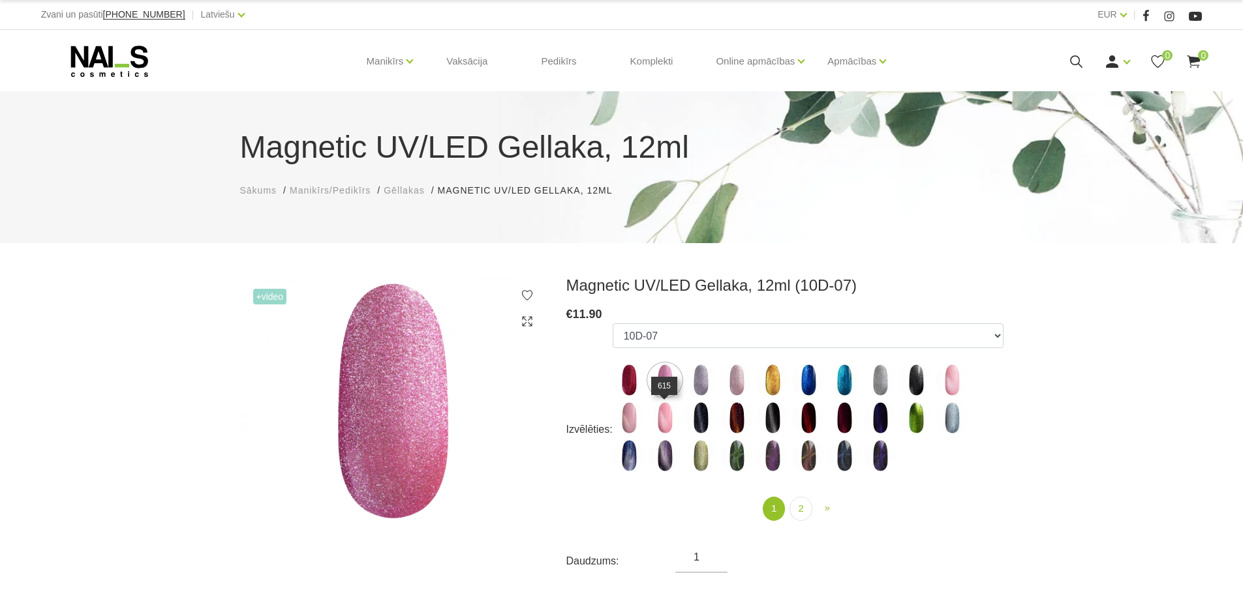
click at [664, 419] on img at bounding box center [664, 418] width 33 height 33
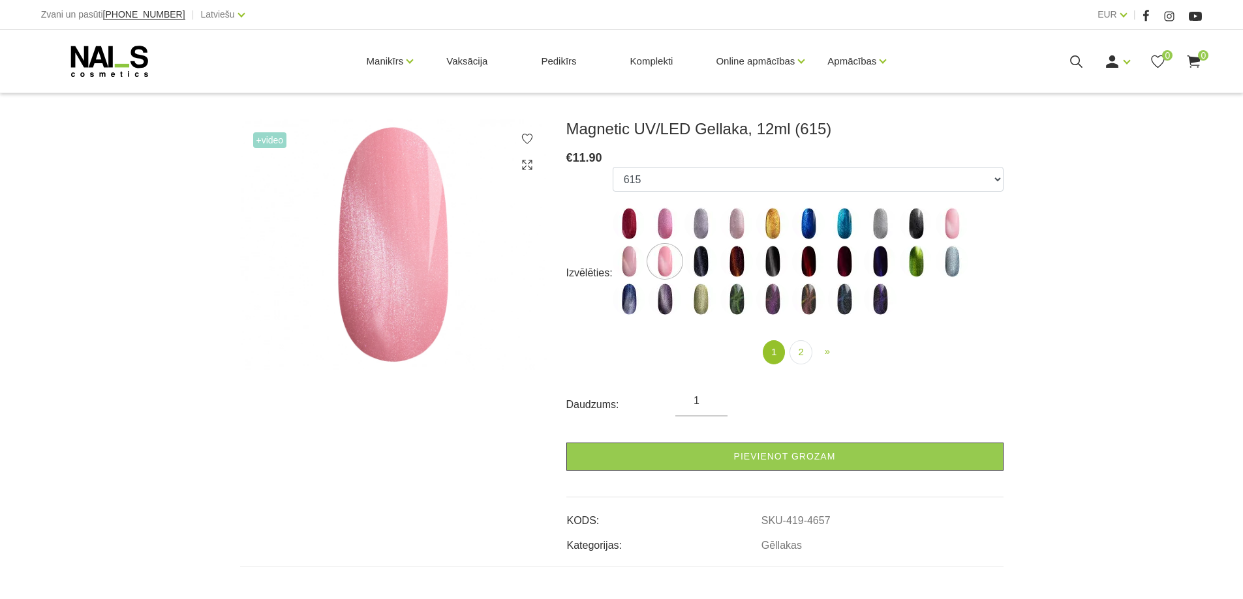
scroll to position [196, 0]
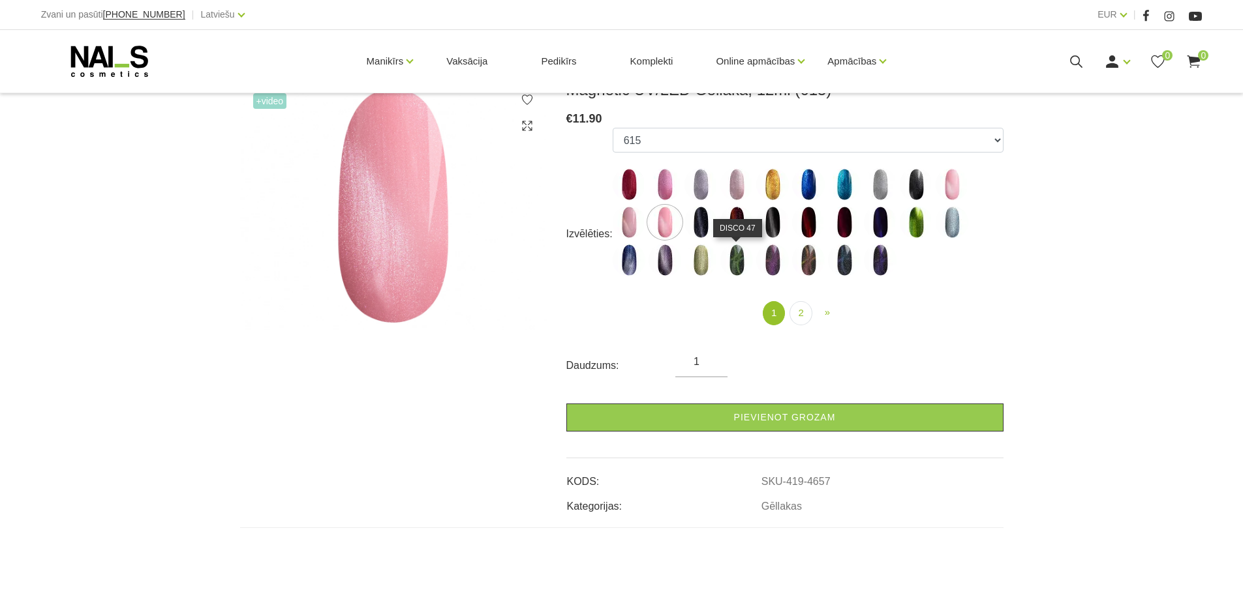
click at [742, 265] on img at bounding box center [736, 260] width 33 height 33
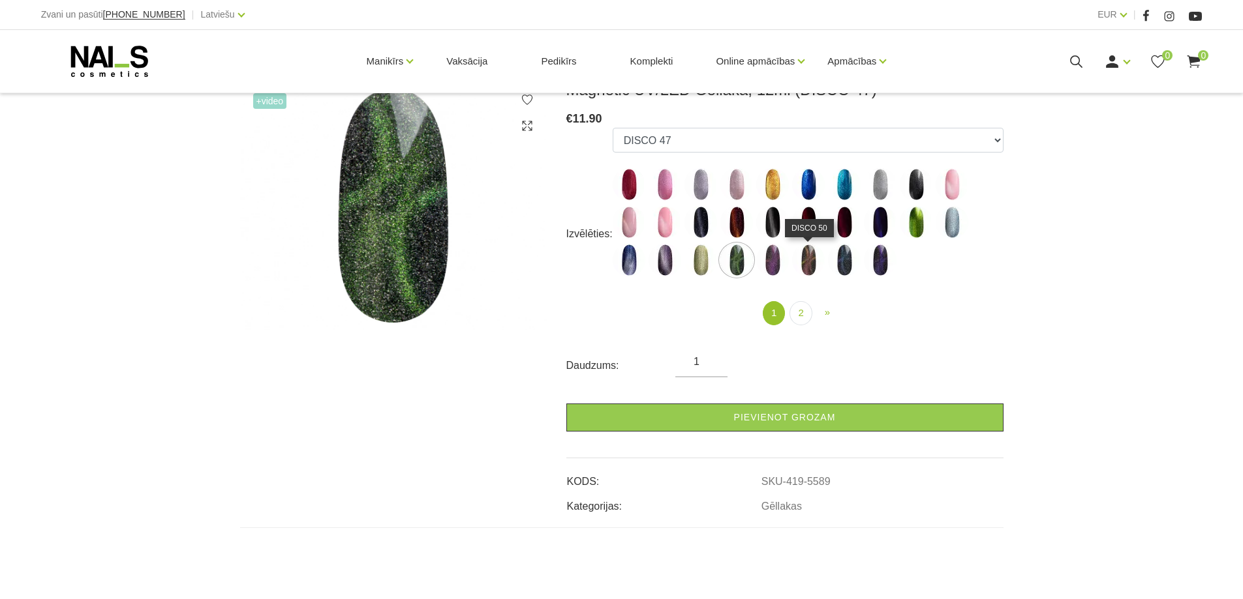
click at [804, 260] on img at bounding box center [808, 260] width 33 height 33
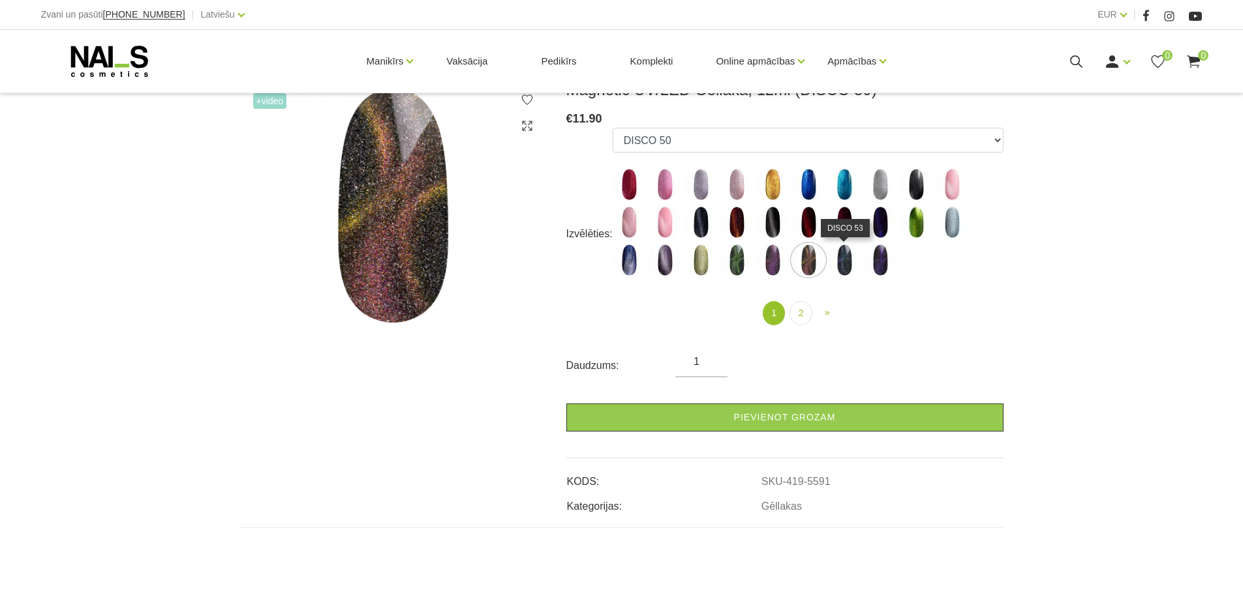
click at [841, 264] on img at bounding box center [844, 260] width 33 height 33
select select "5592"
